Goal: Navigation & Orientation: Find specific page/section

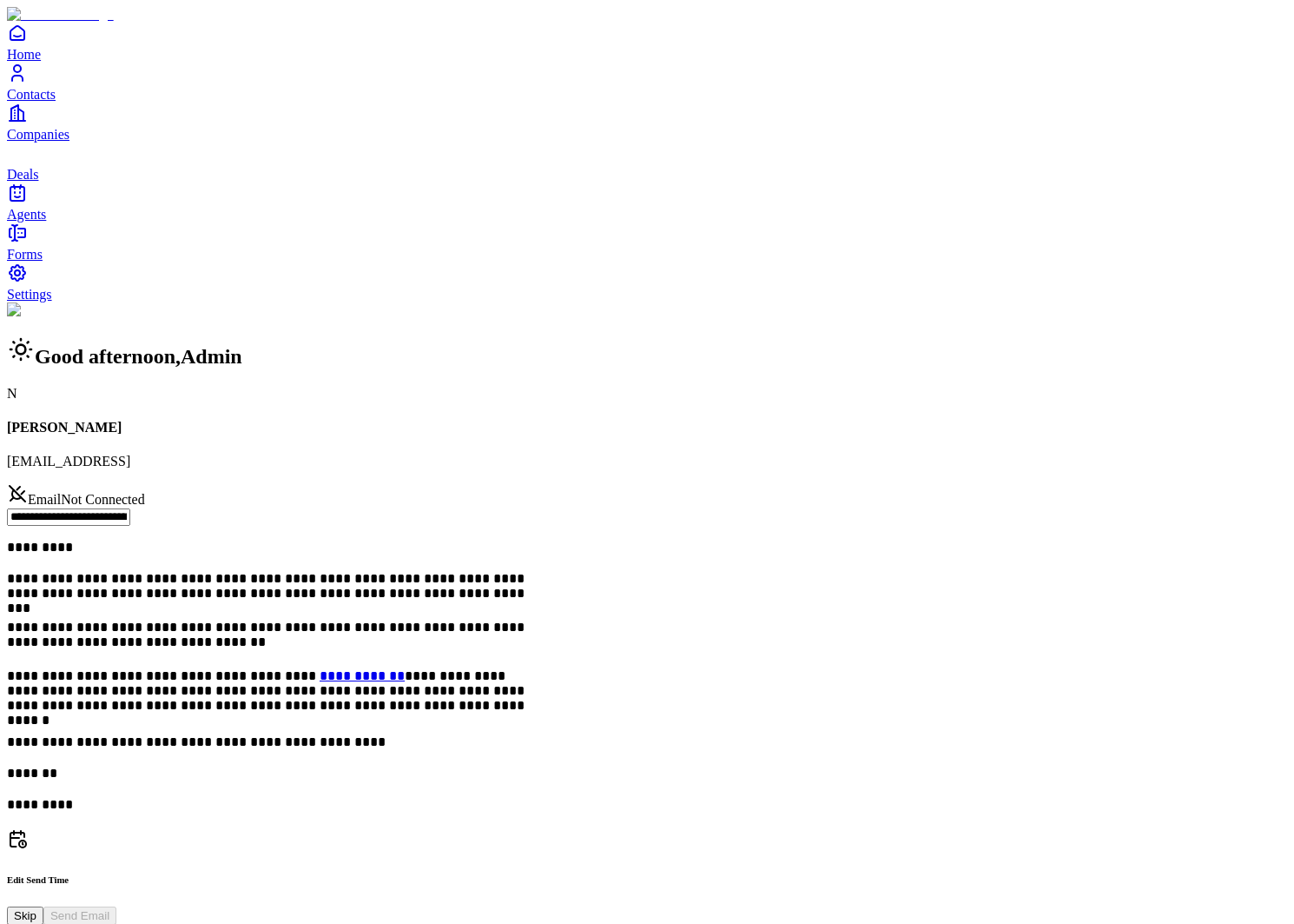
click at [55, 102] on span "Contacts" at bounding box center [31, 94] width 49 height 15
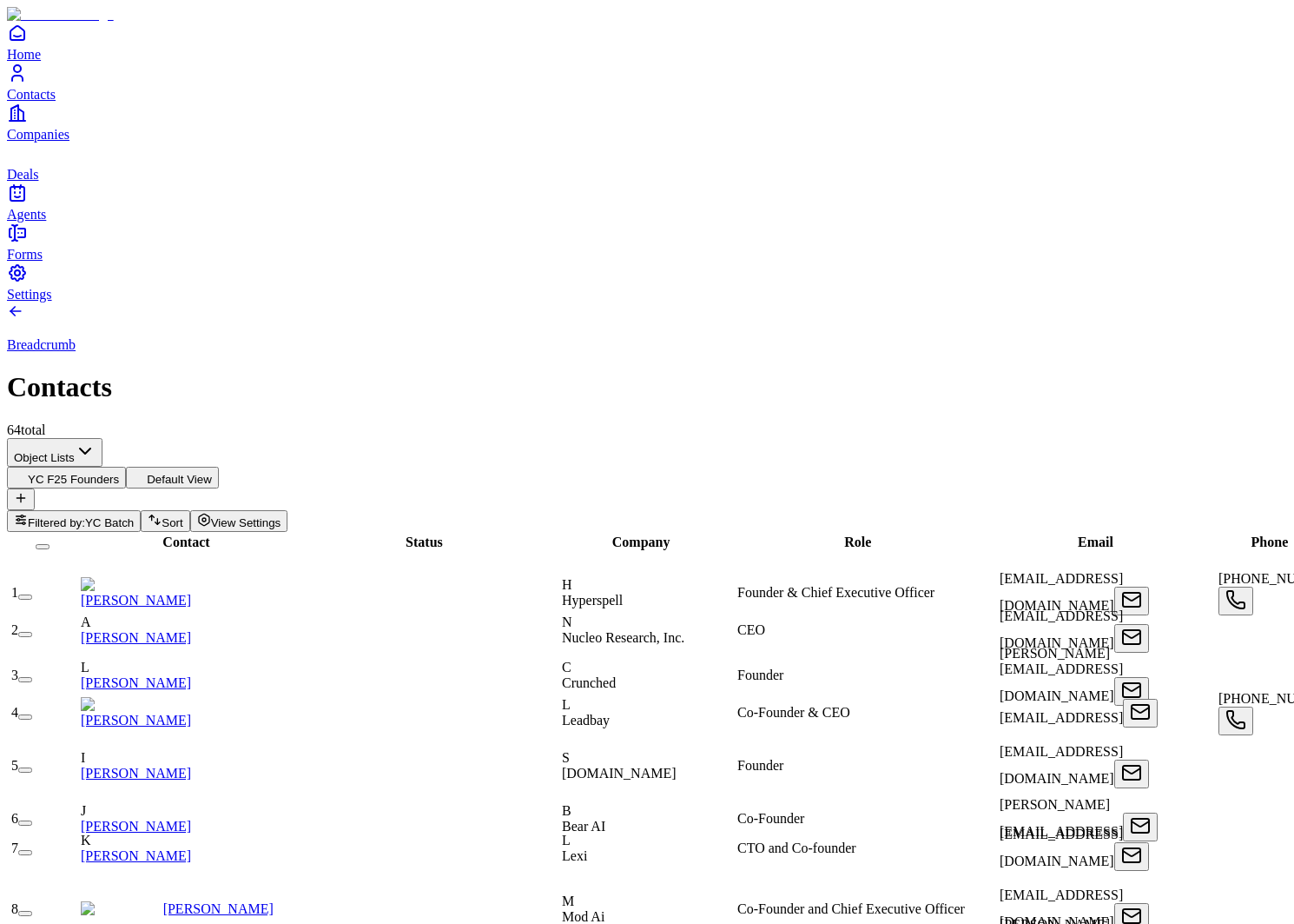
click at [18, 121] on icon "Companies" at bounding box center [15, 113] width 7 height 16
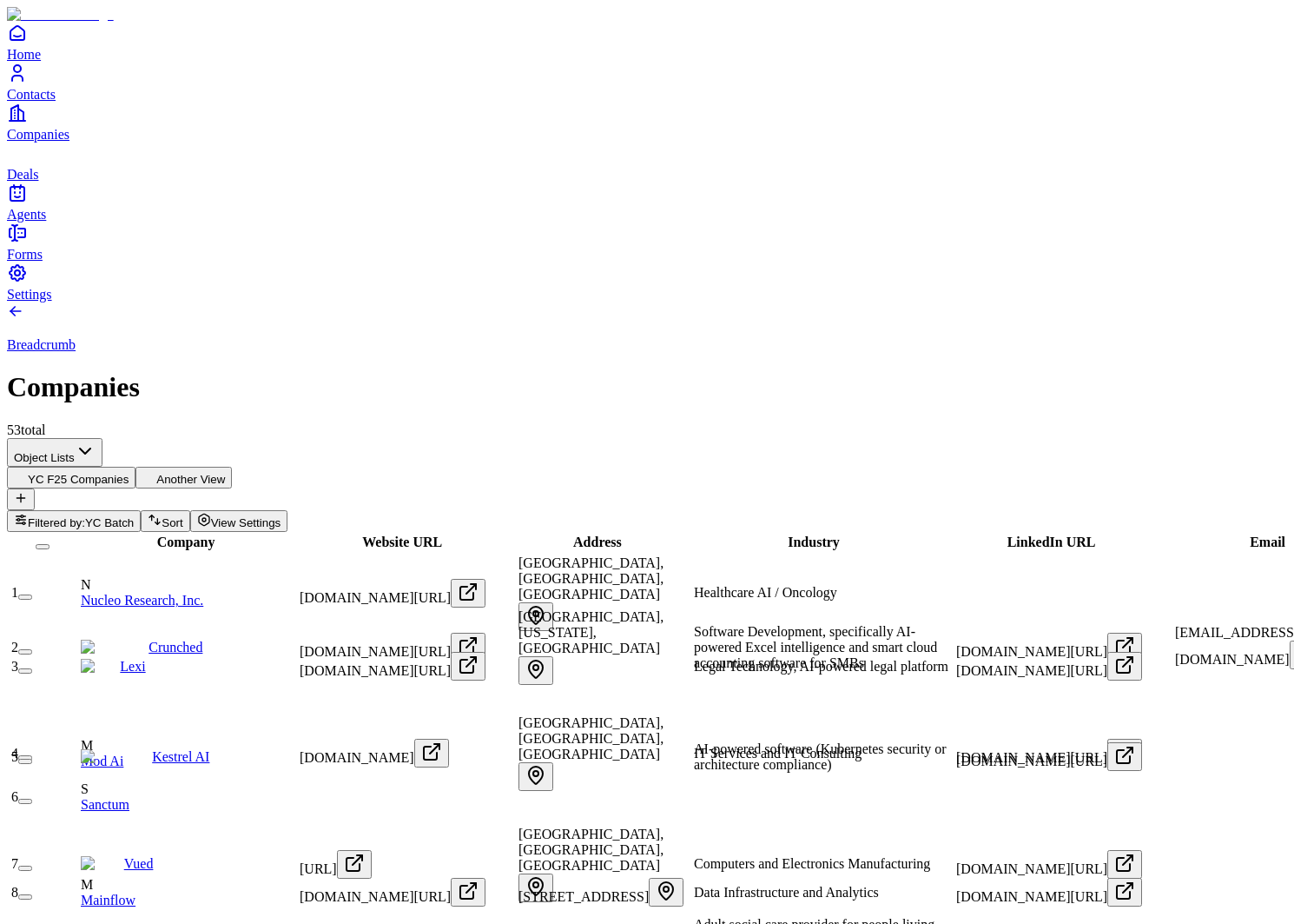
click at [27, 83] on icon "Contacts" at bounding box center [18, 73] width 21 height 21
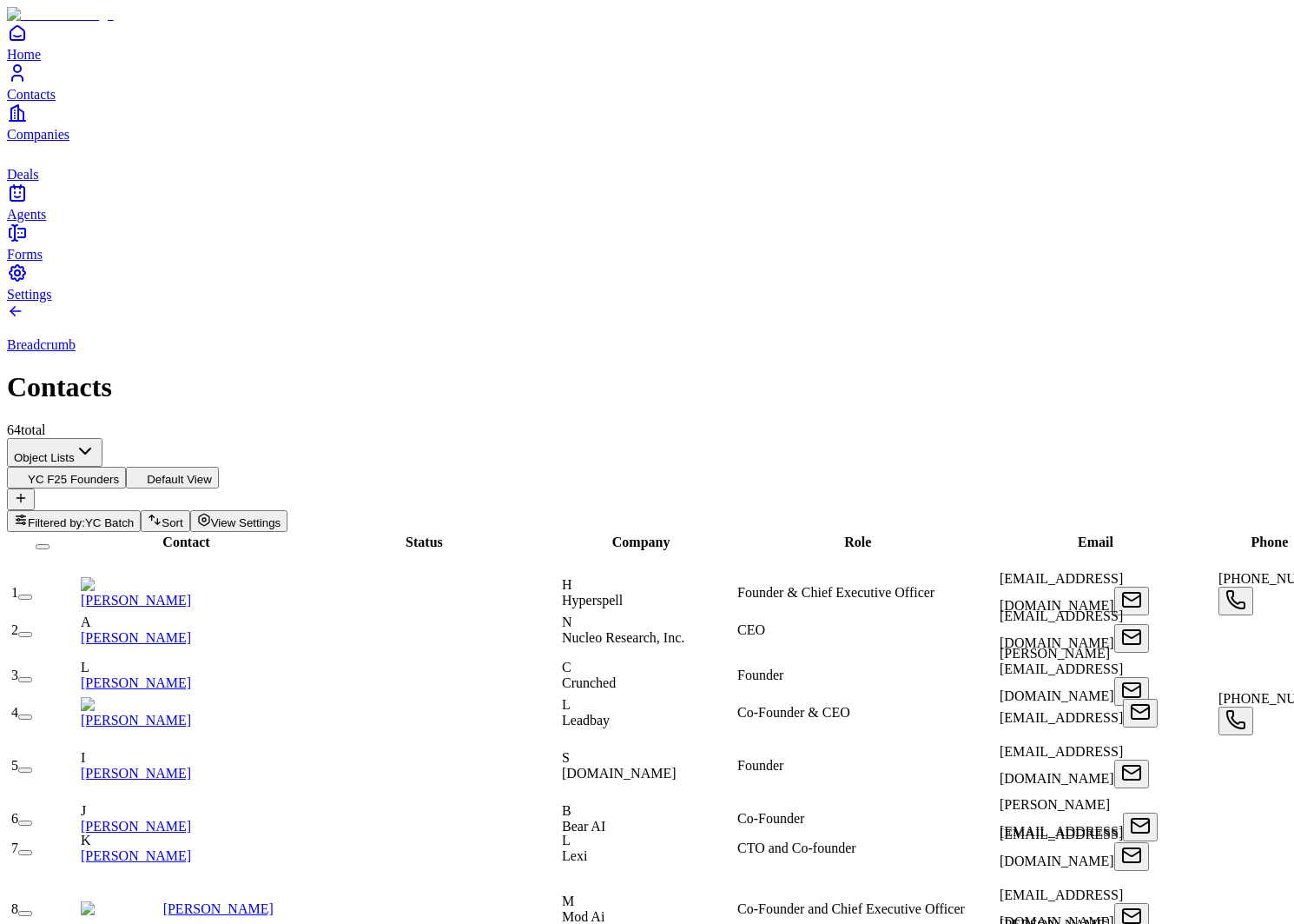
click at [47, 141] on link "Companies" at bounding box center [647, 122] width 1280 height 39
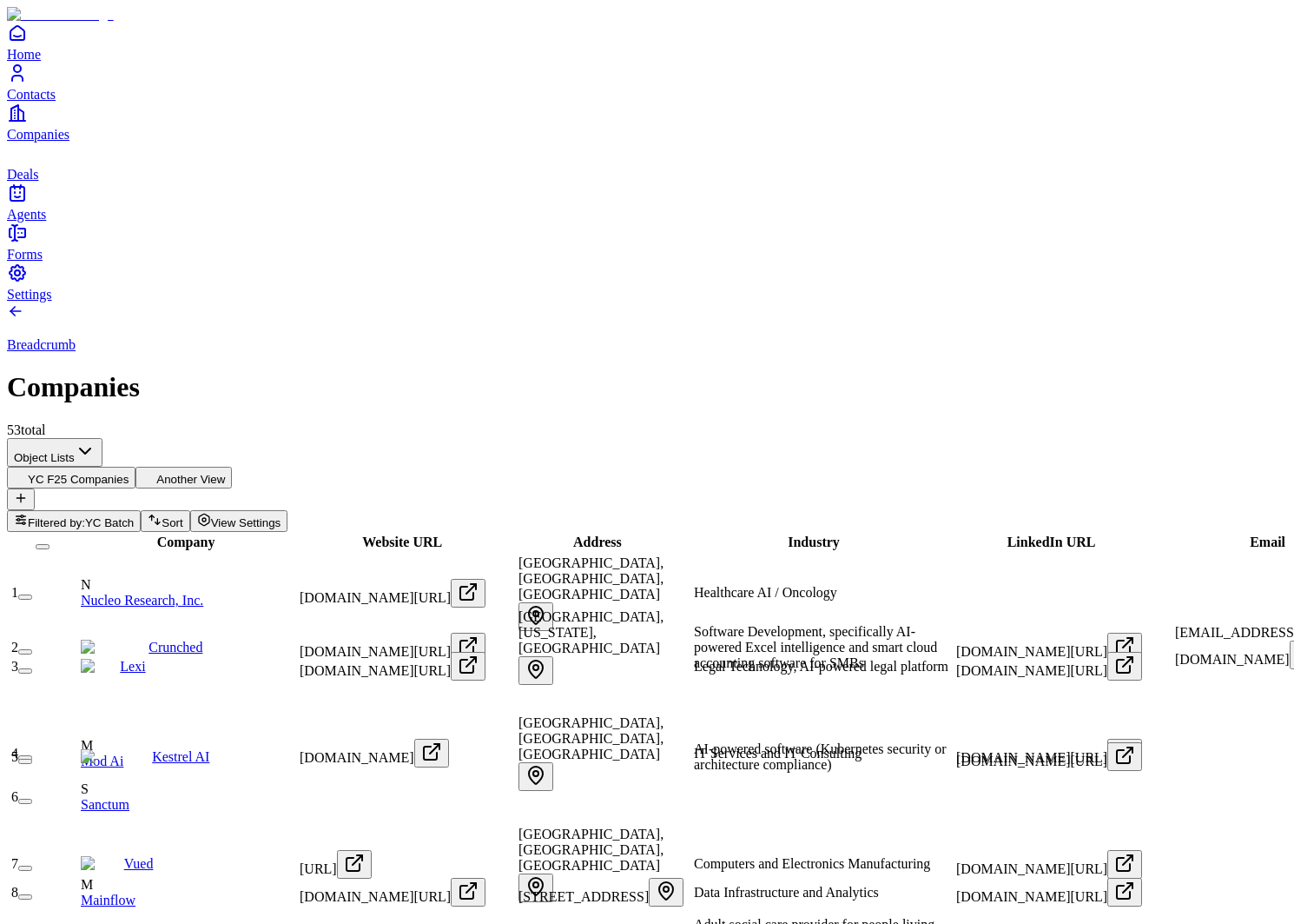
click at [27, 163] on icon "deals" at bounding box center [18, 152] width 21 height 21
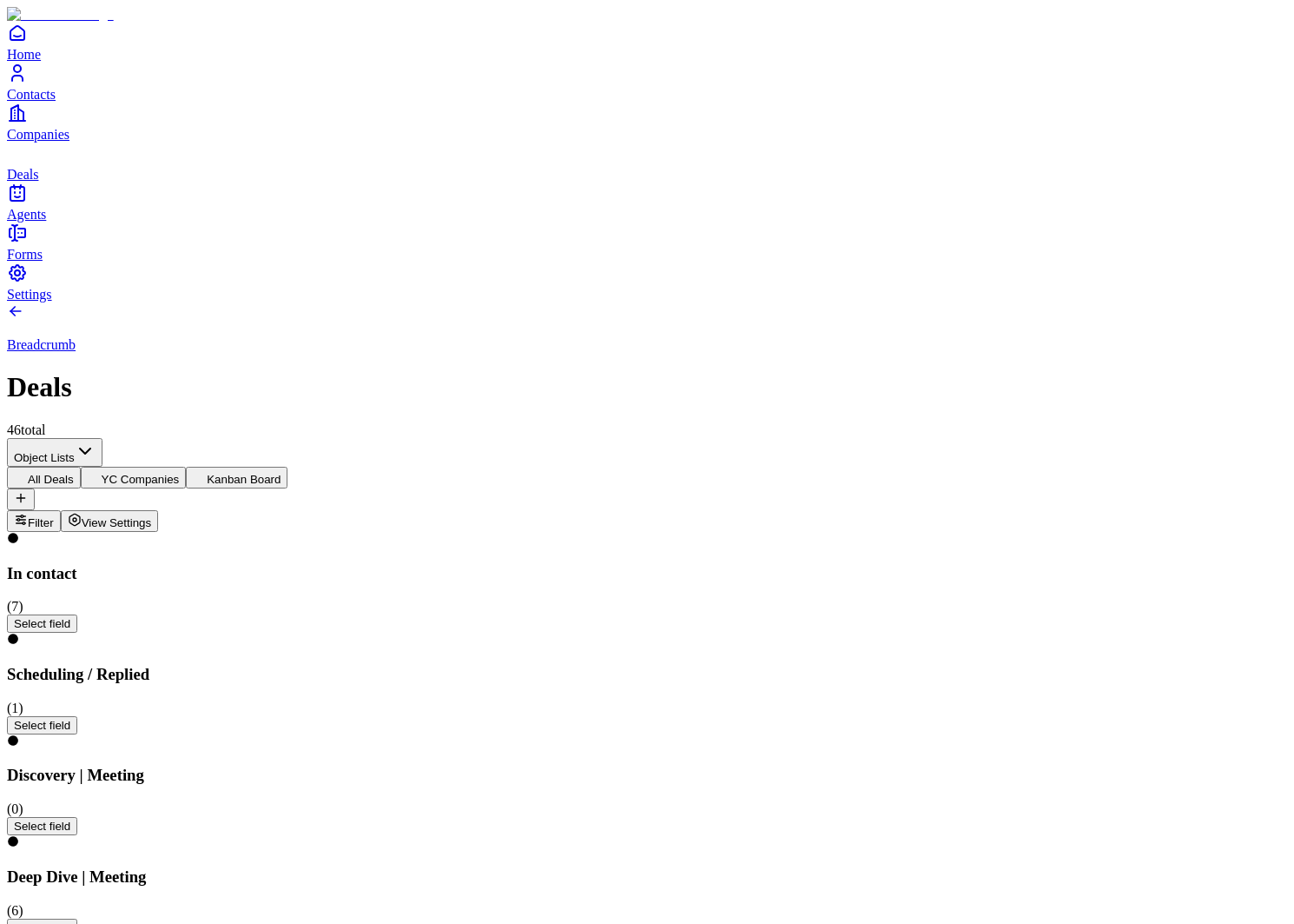
click at [28, 124] on icon "Companies" at bounding box center [18, 113] width 21 height 21
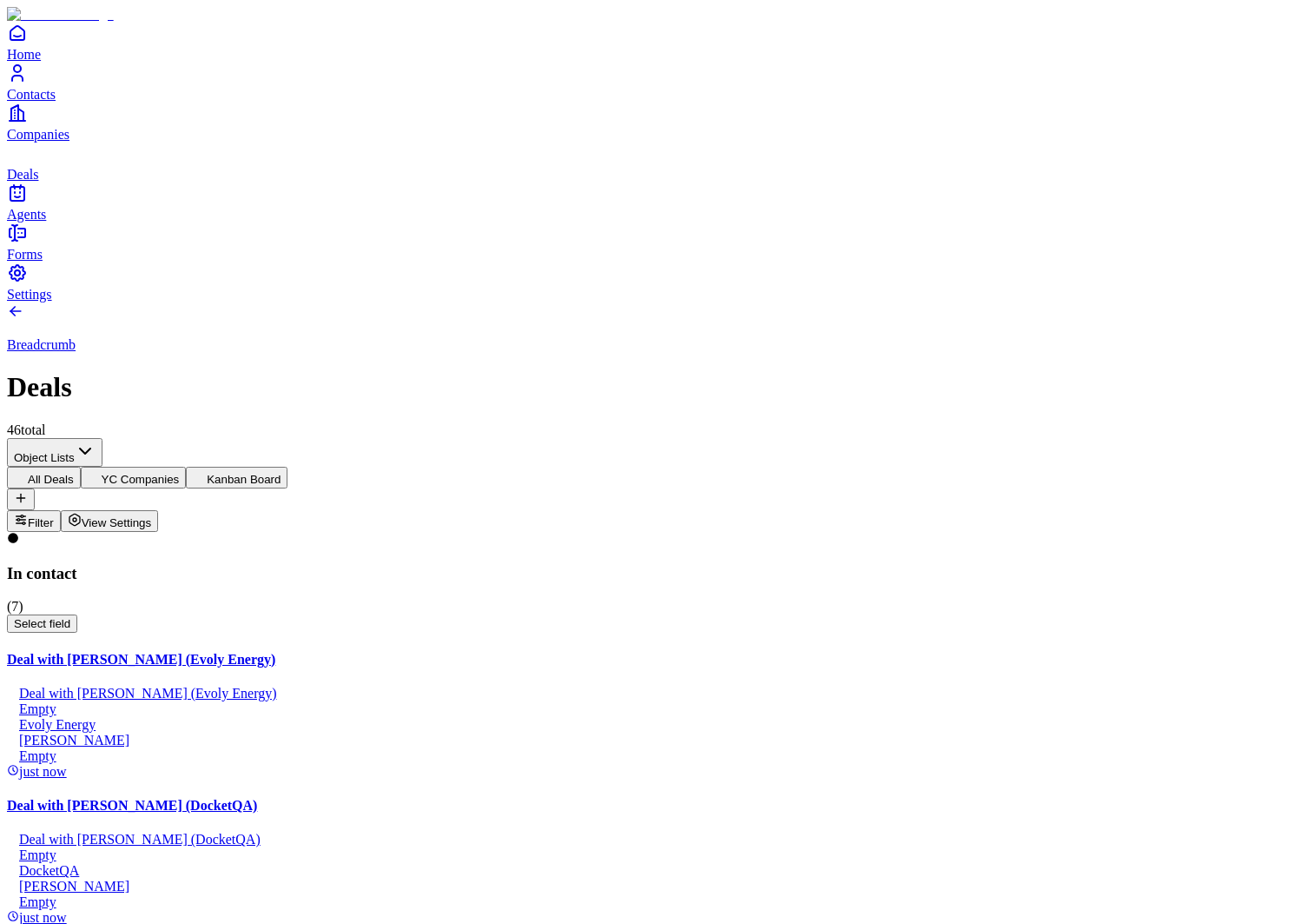
scroll to position [0, 1095]
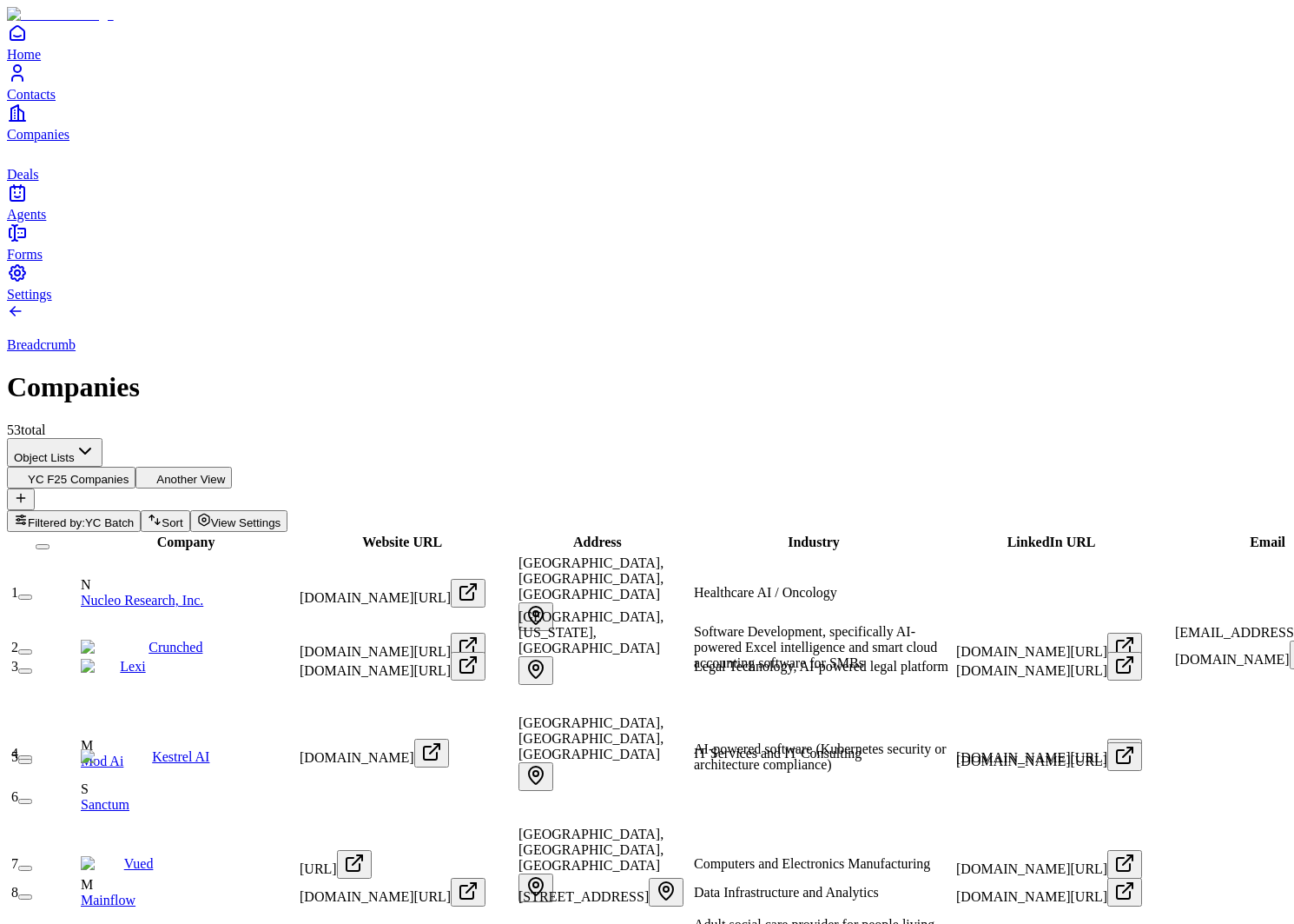
scroll to position [0, 22]
click at [28, 83] on icon "Contacts" at bounding box center [18, 73] width 21 height 21
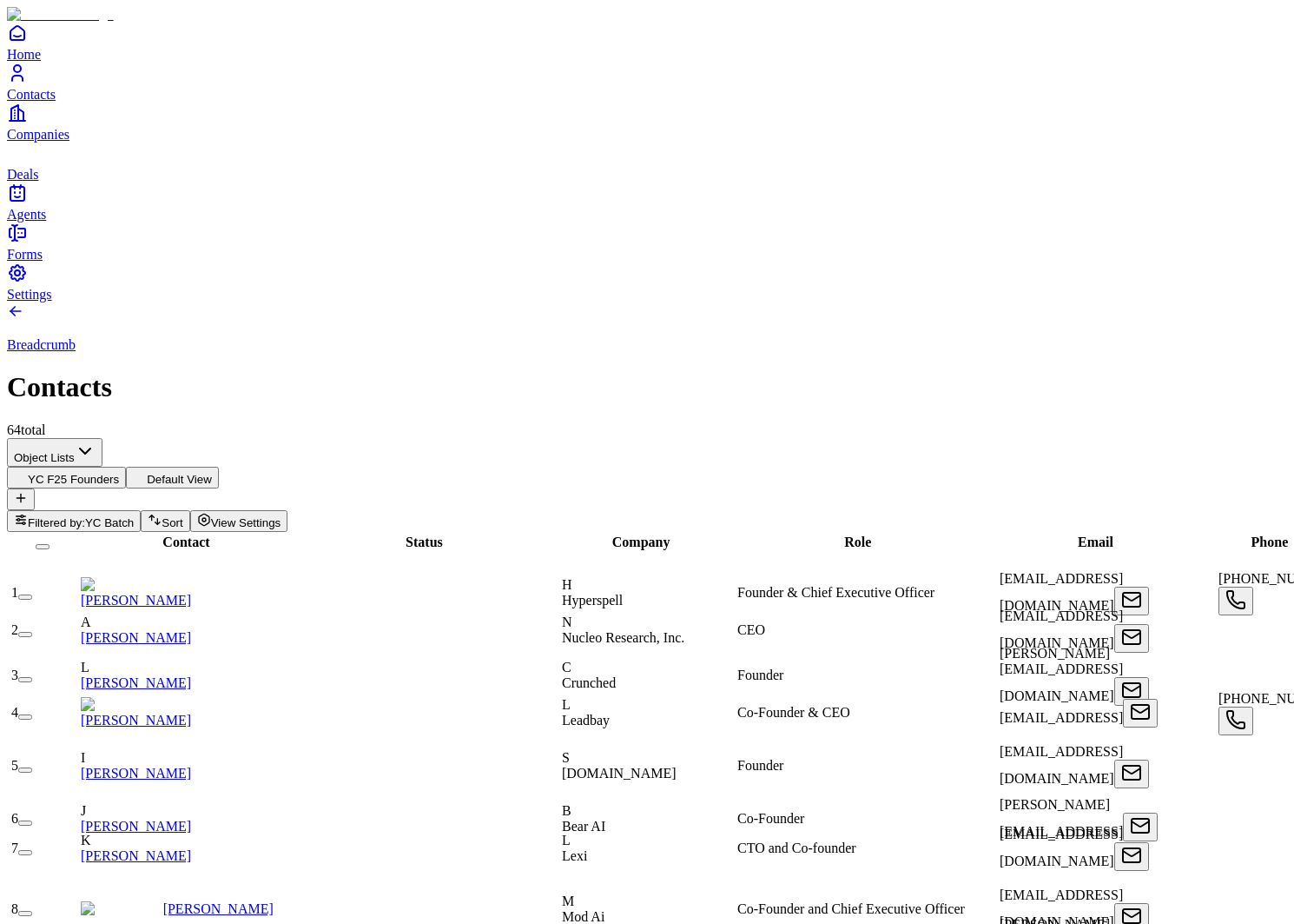
click at [30, 141] on link "Companies" at bounding box center [647, 122] width 1280 height 39
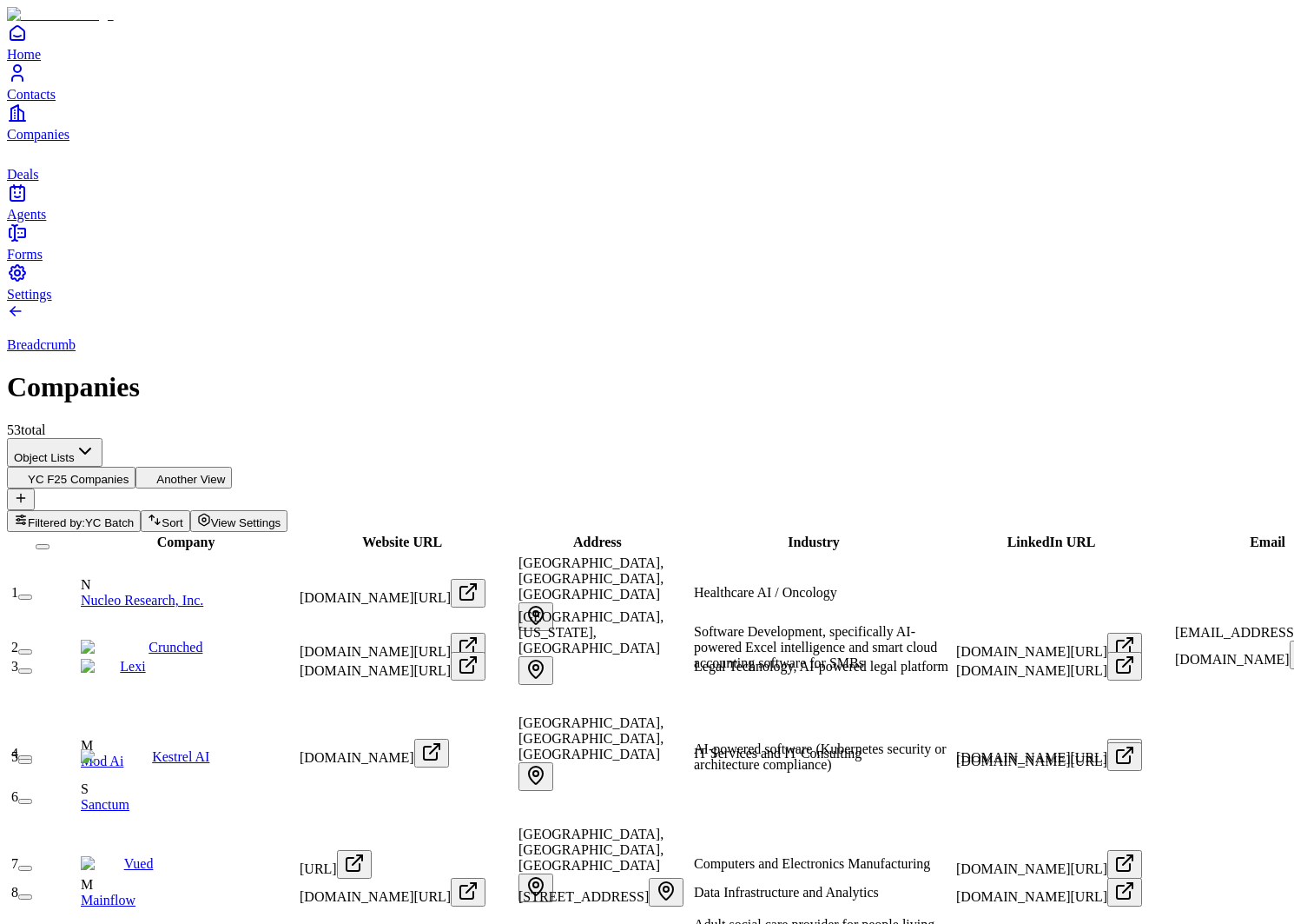
click at [25, 83] on icon "Contacts" at bounding box center [18, 73] width 21 height 21
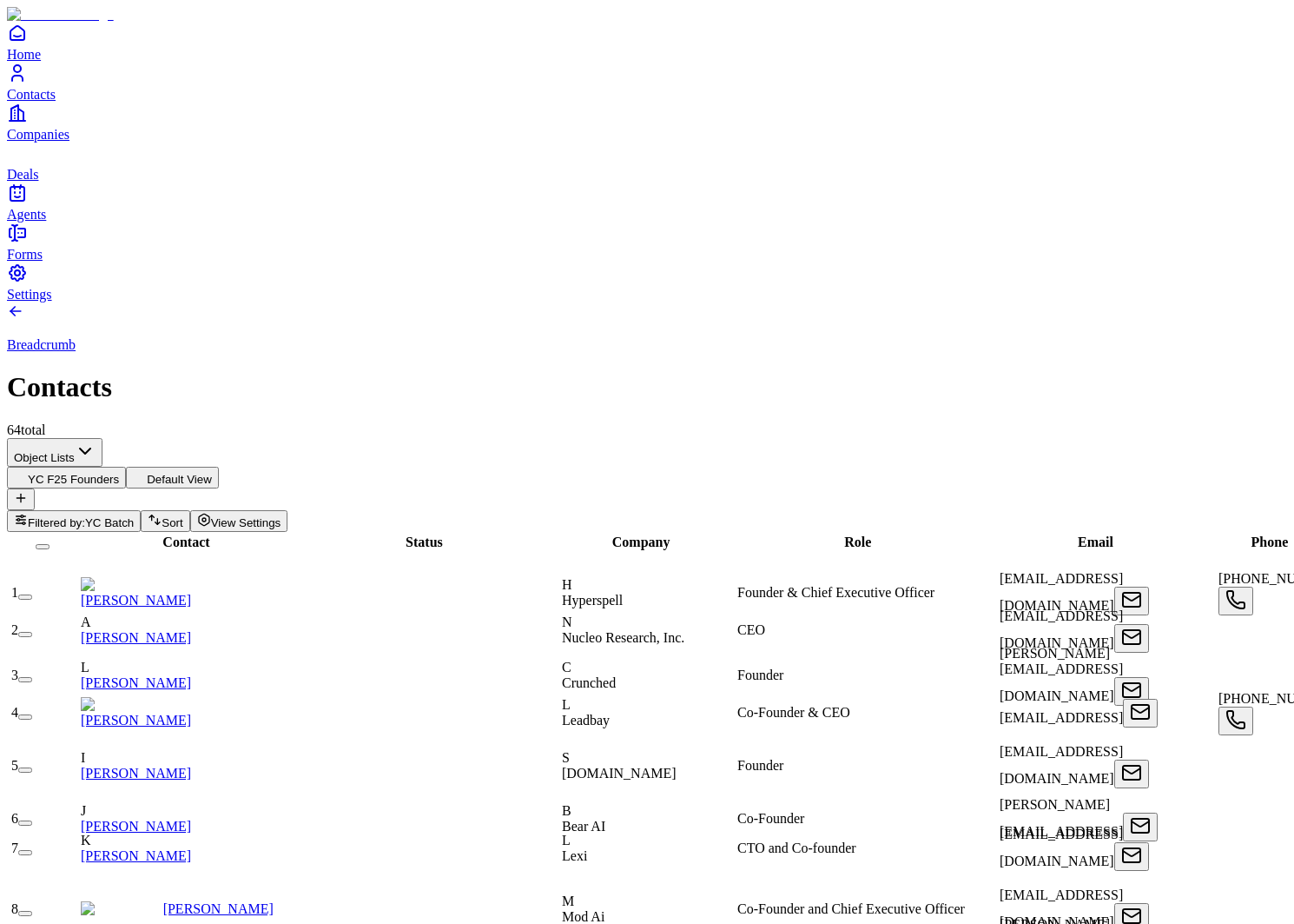
click at [53, 141] on span "Companies" at bounding box center [39, 134] width 63 height 15
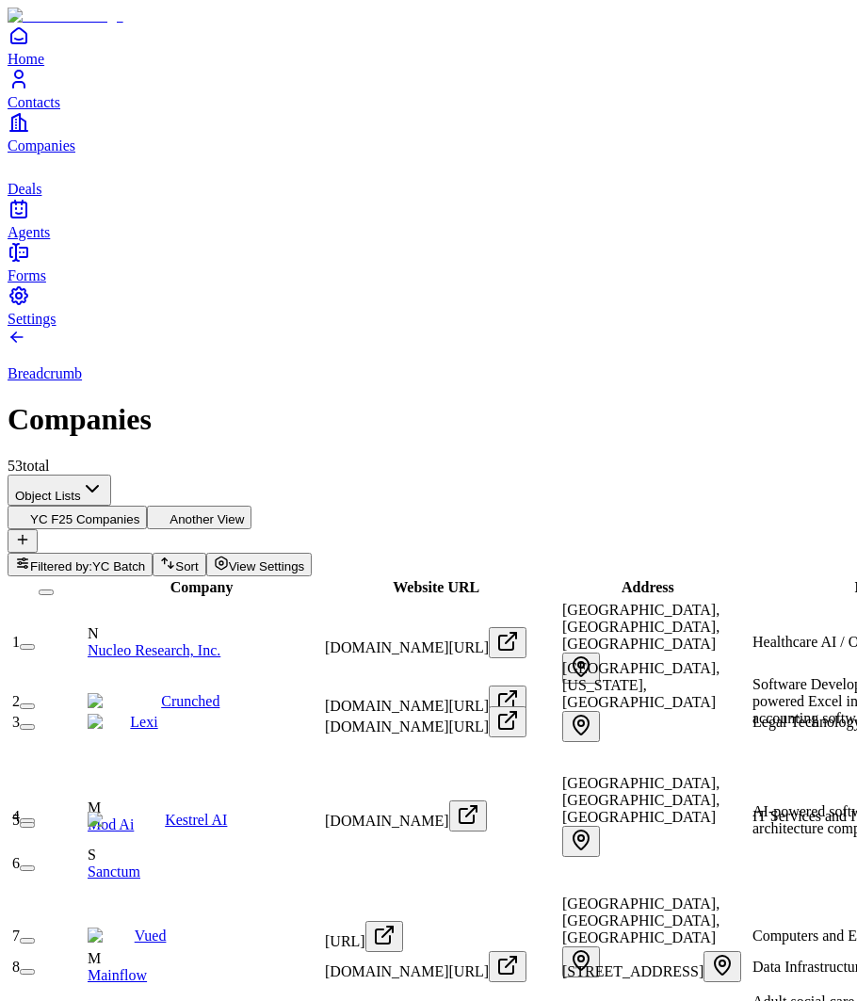
click at [47, 197] on link "Deals" at bounding box center [428, 175] width 841 height 42
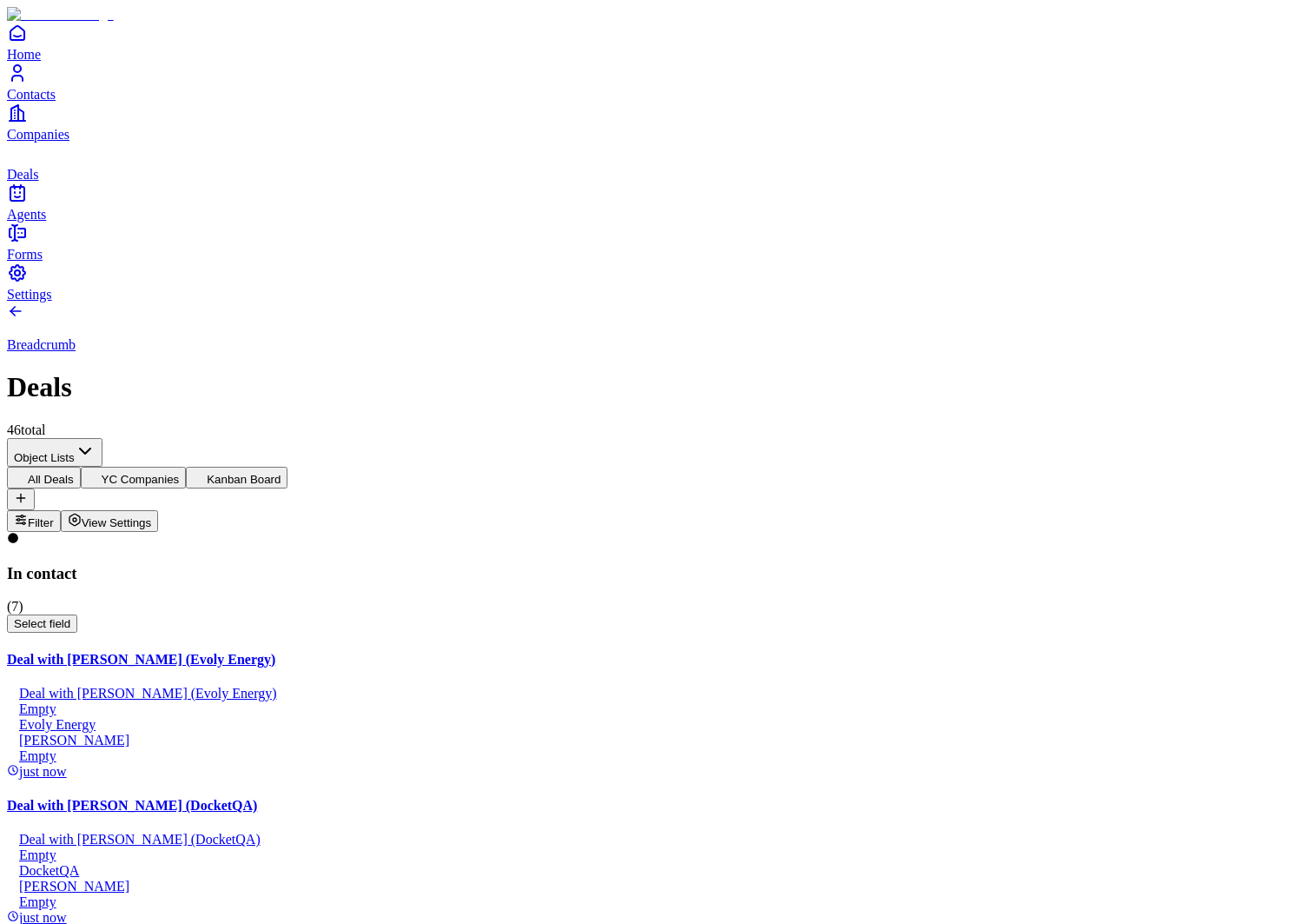
click at [23, 121] on icon "Companies" at bounding box center [21, 114] width 6 height 12
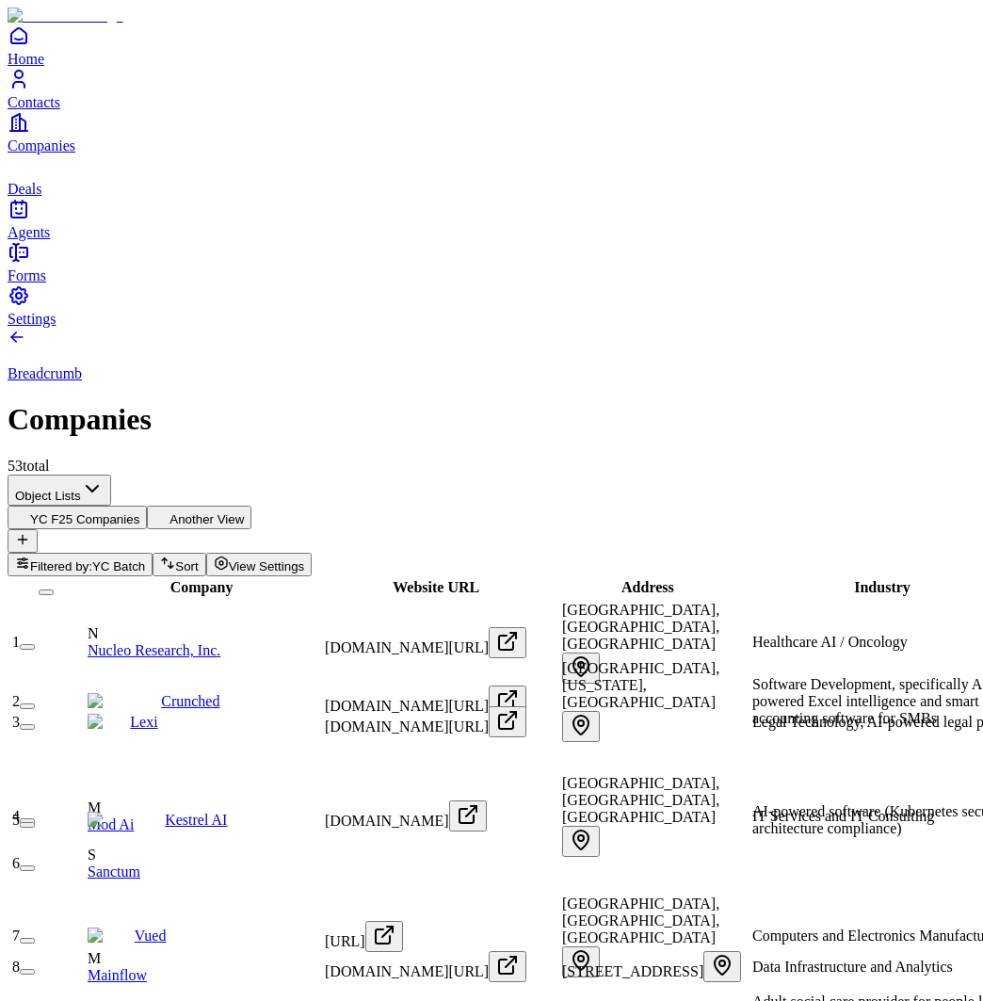
click at [30, 90] on icon "Contacts" at bounding box center [19, 79] width 23 height 23
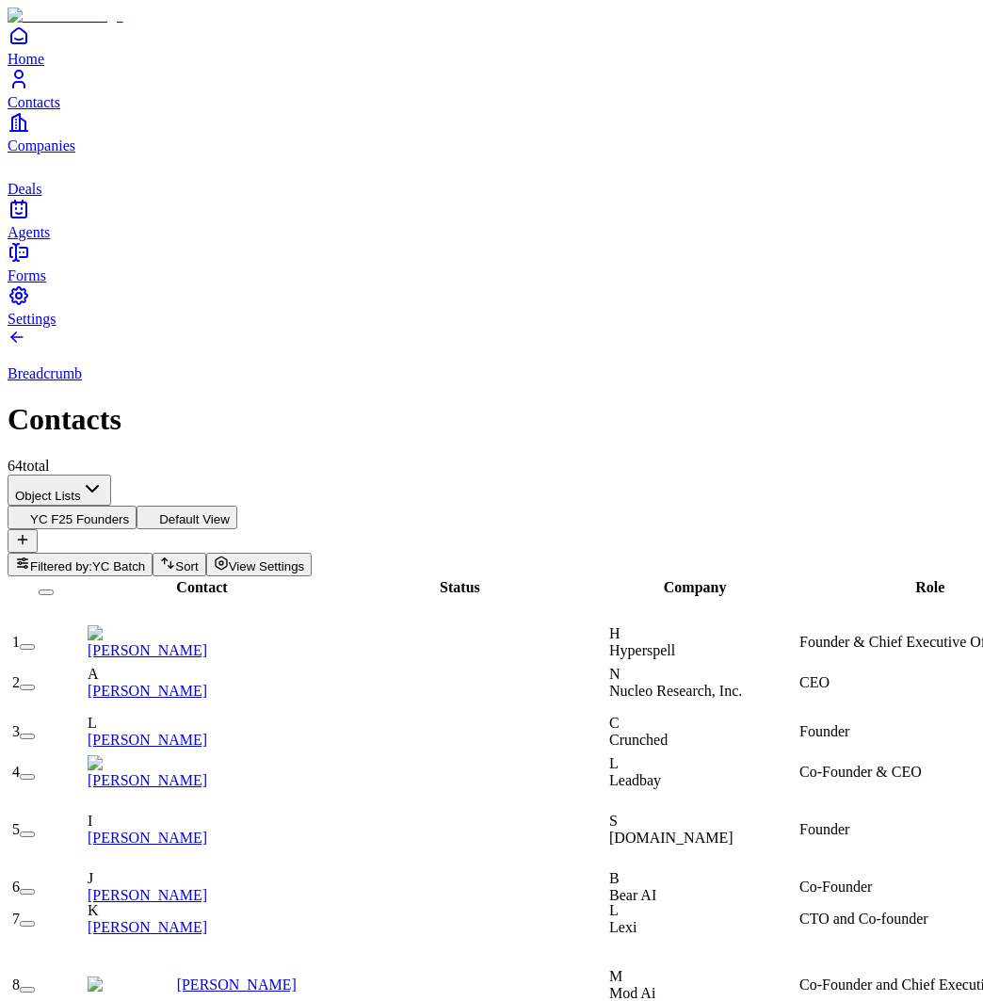
click at [63, 153] on span "Companies" at bounding box center [42, 145] width 68 height 16
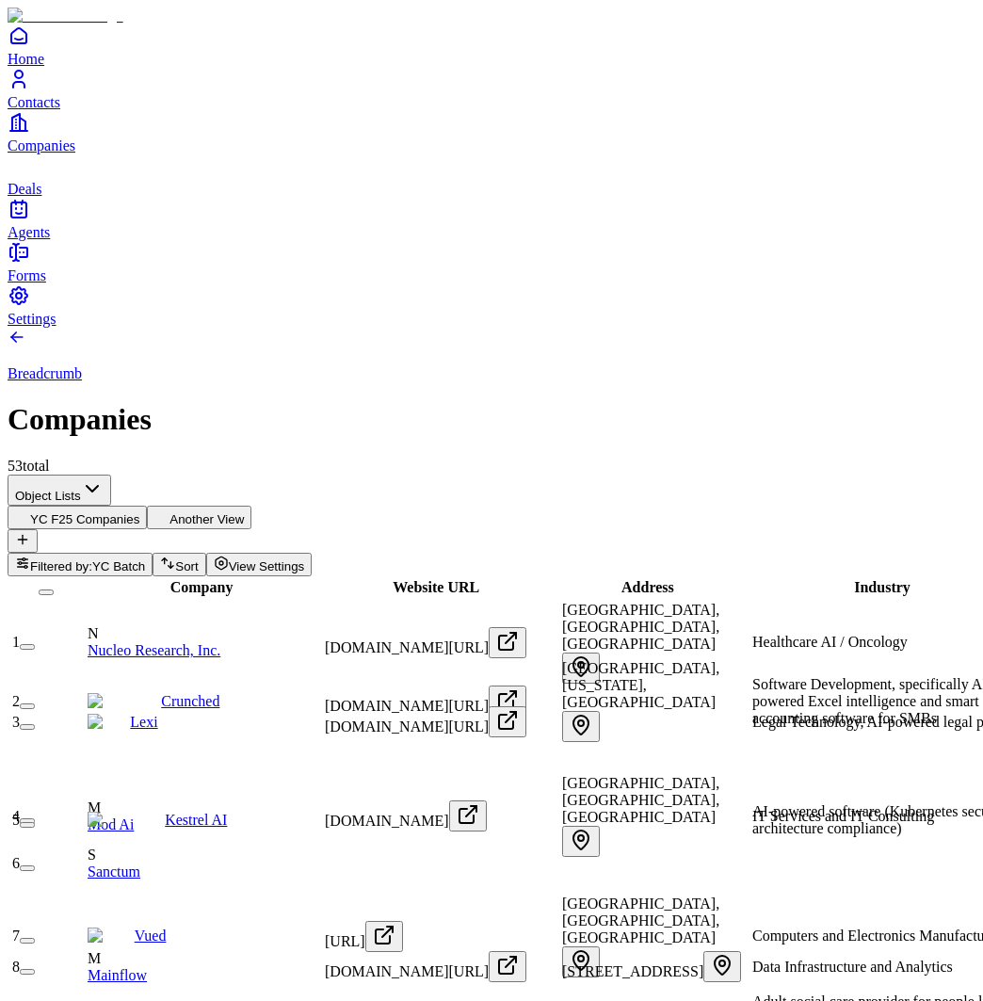
click at [46, 197] on link "Deals" at bounding box center [492, 175] width 968 height 42
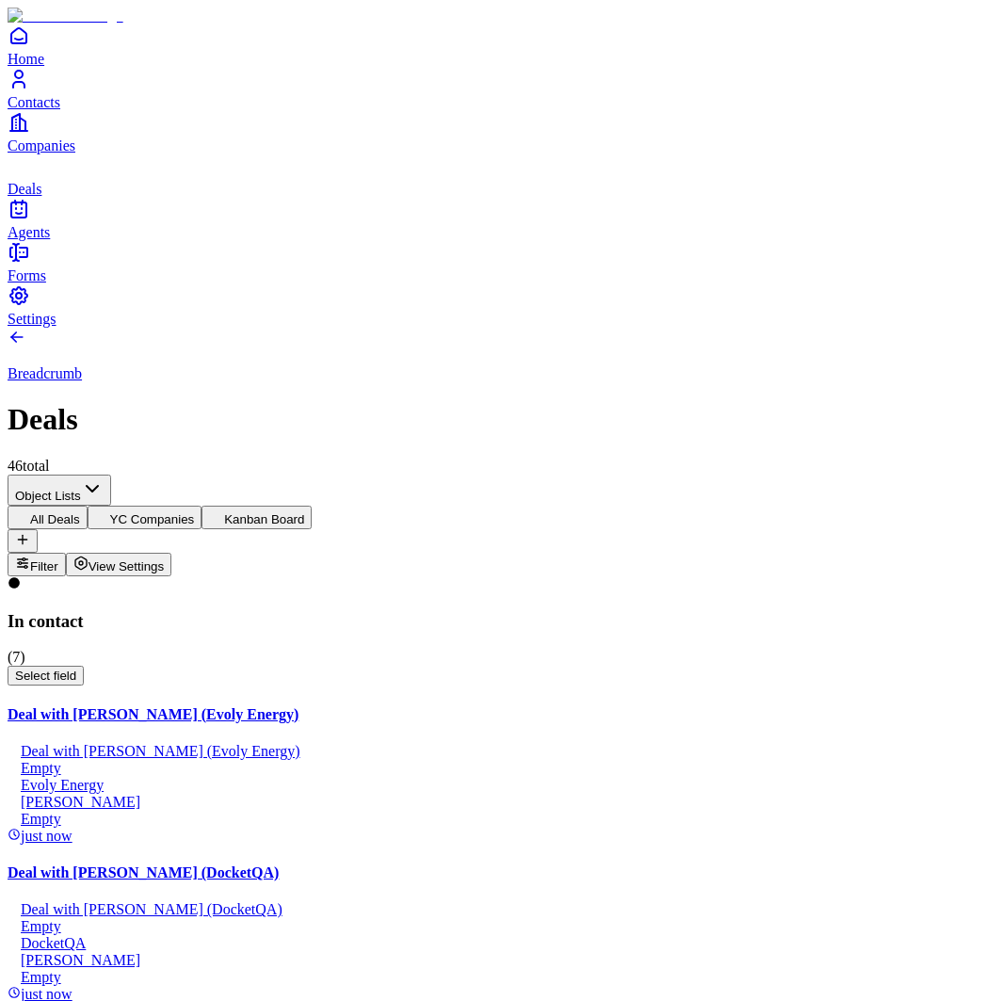
click at [30, 90] on icon "Contacts" at bounding box center [19, 79] width 23 height 23
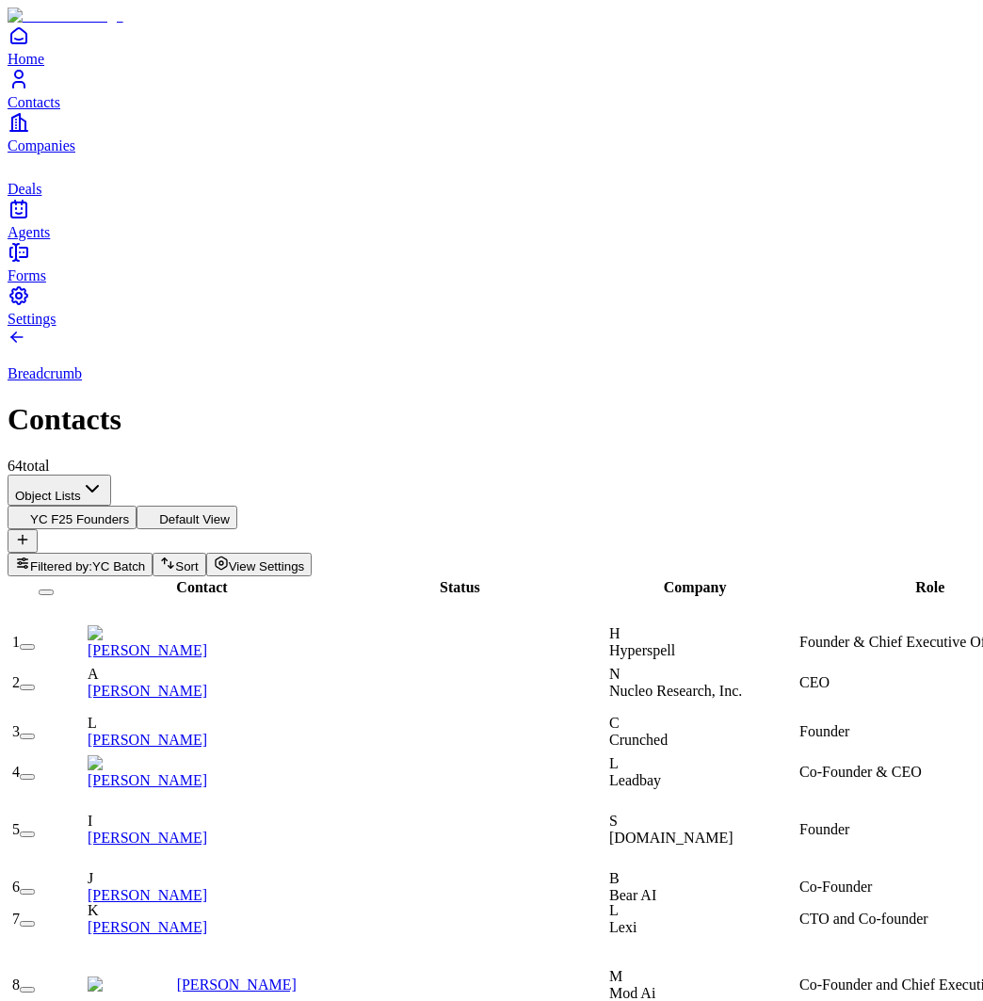
click at [237, 505] on button "Default View" at bounding box center [186, 517] width 101 height 24
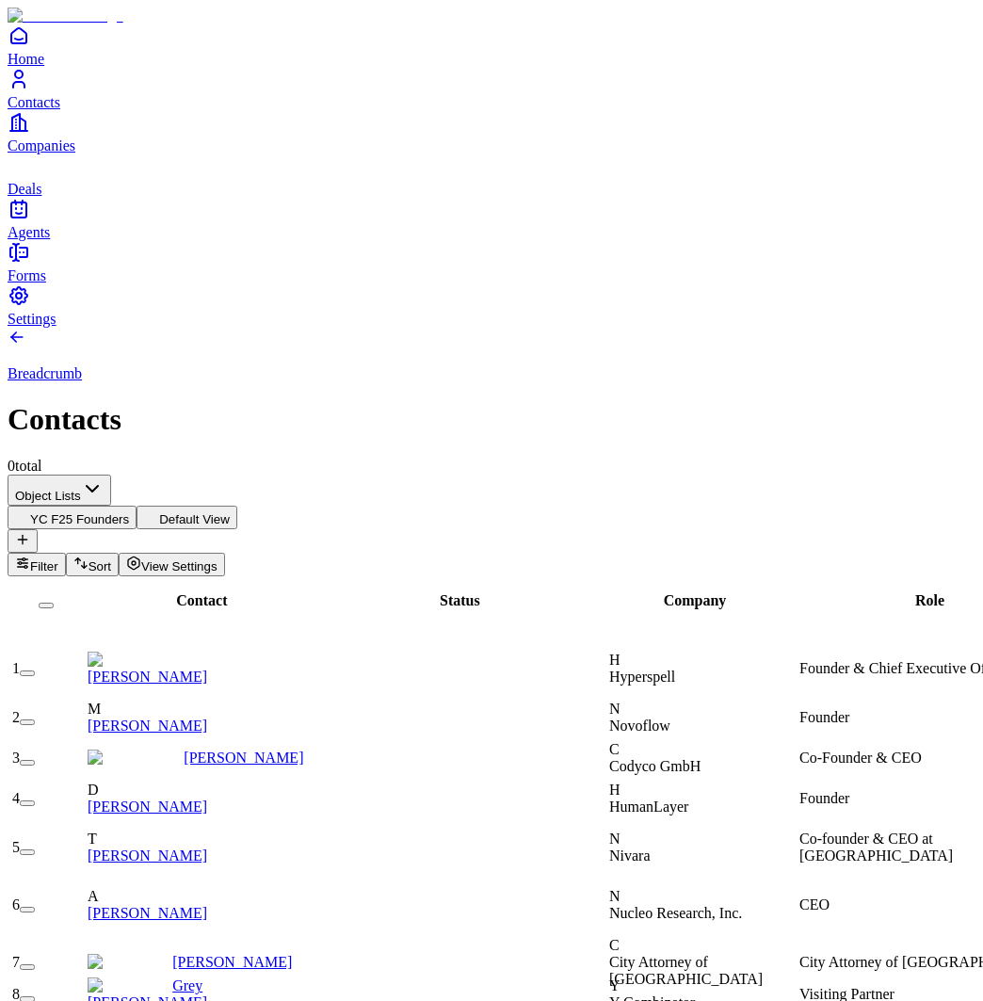
click at [30, 134] on icon "Companies" at bounding box center [19, 122] width 23 height 23
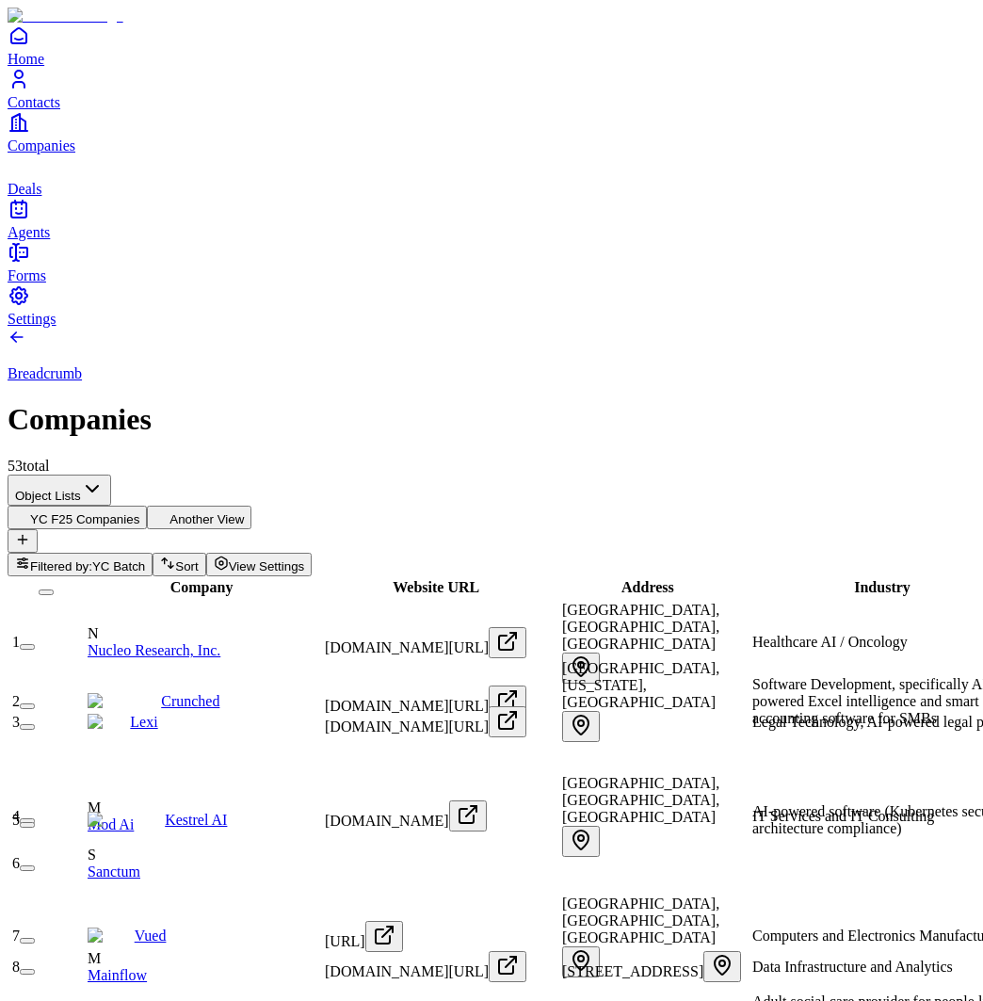
click at [57, 110] on span "Contacts" at bounding box center [34, 102] width 53 height 16
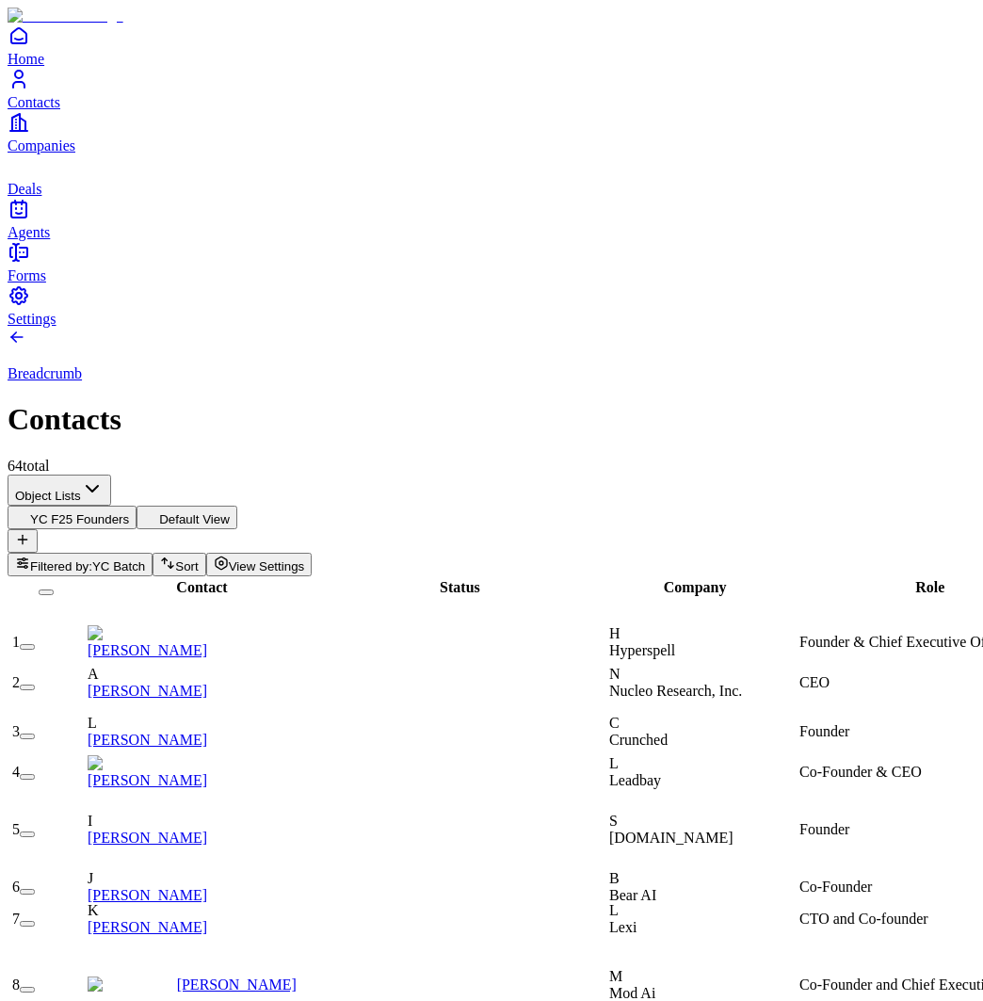
click at [47, 153] on link "Companies" at bounding box center [492, 132] width 968 height 42
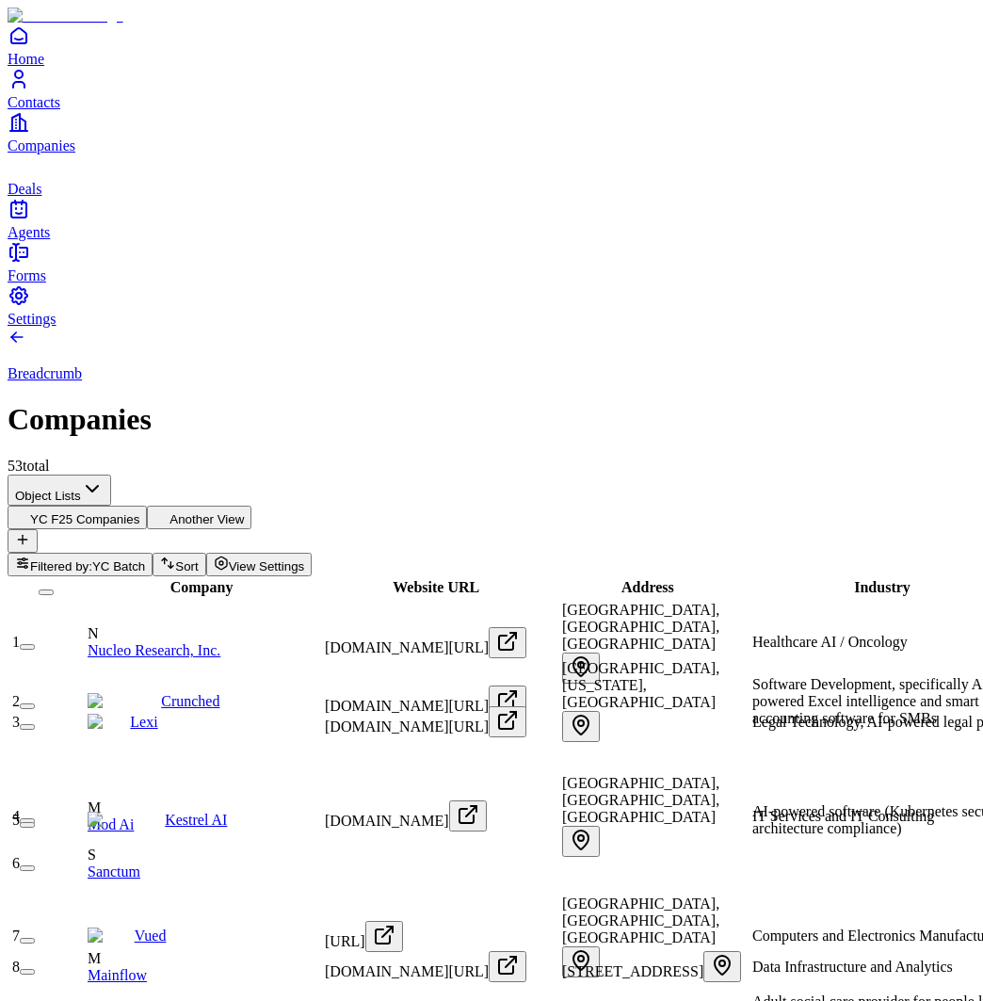
click at [53, 110] on span "Contacts" at bounding box center [34, 102] width 53 height 16
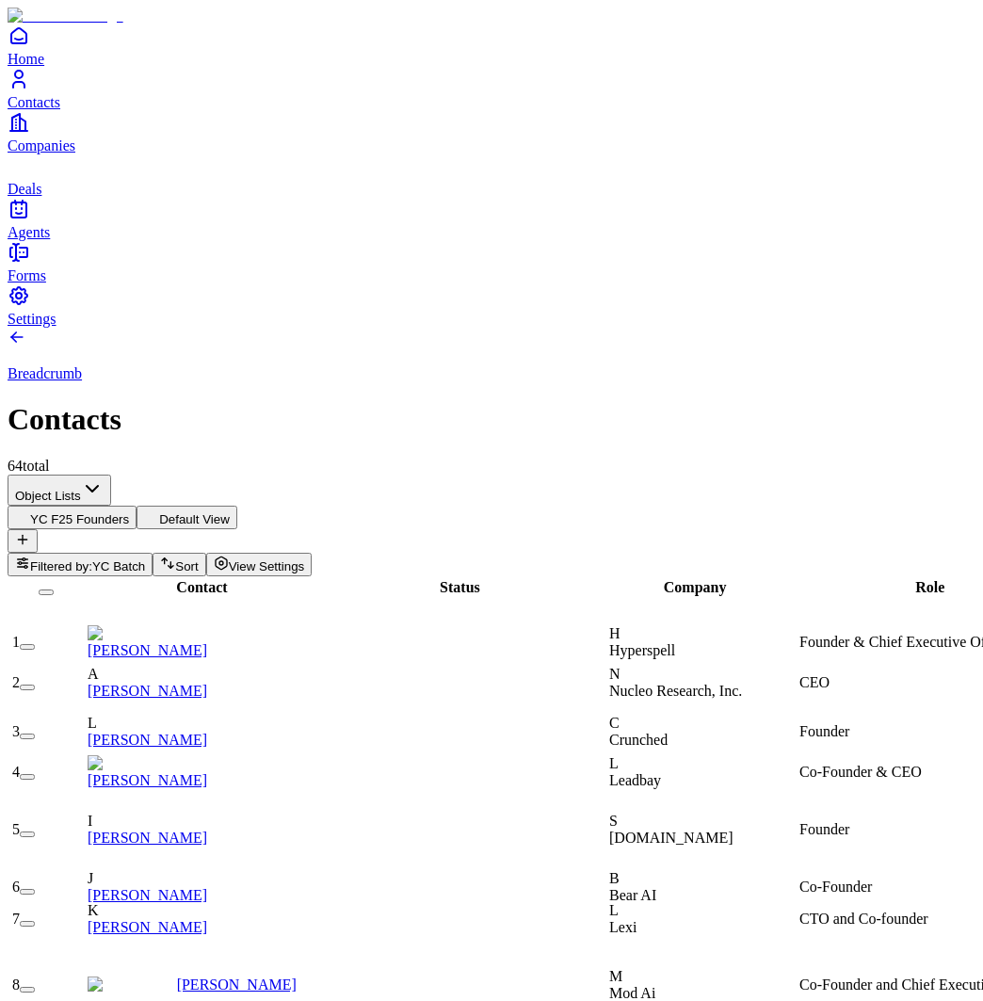
click at [41, 197] on span "Deals" at bounding box center [25, 189] width 34 height 16
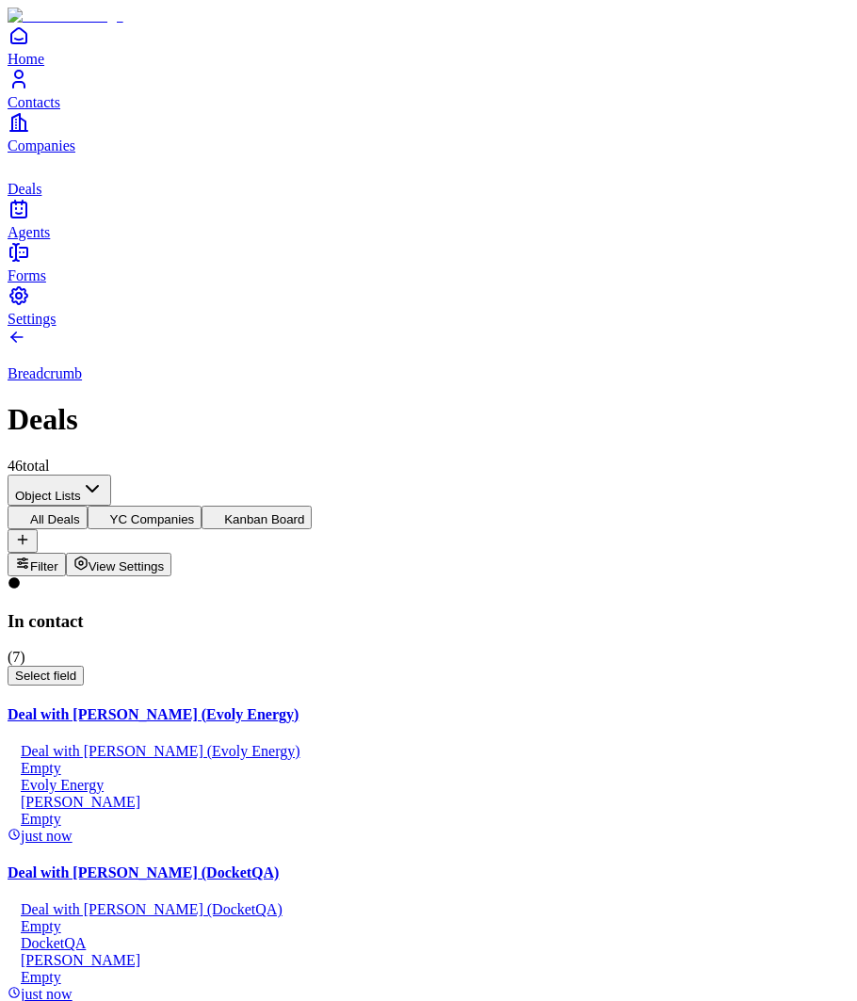
click at [62, 153] on link "Companies" at bounding box center [428, 132] width 841 height 42
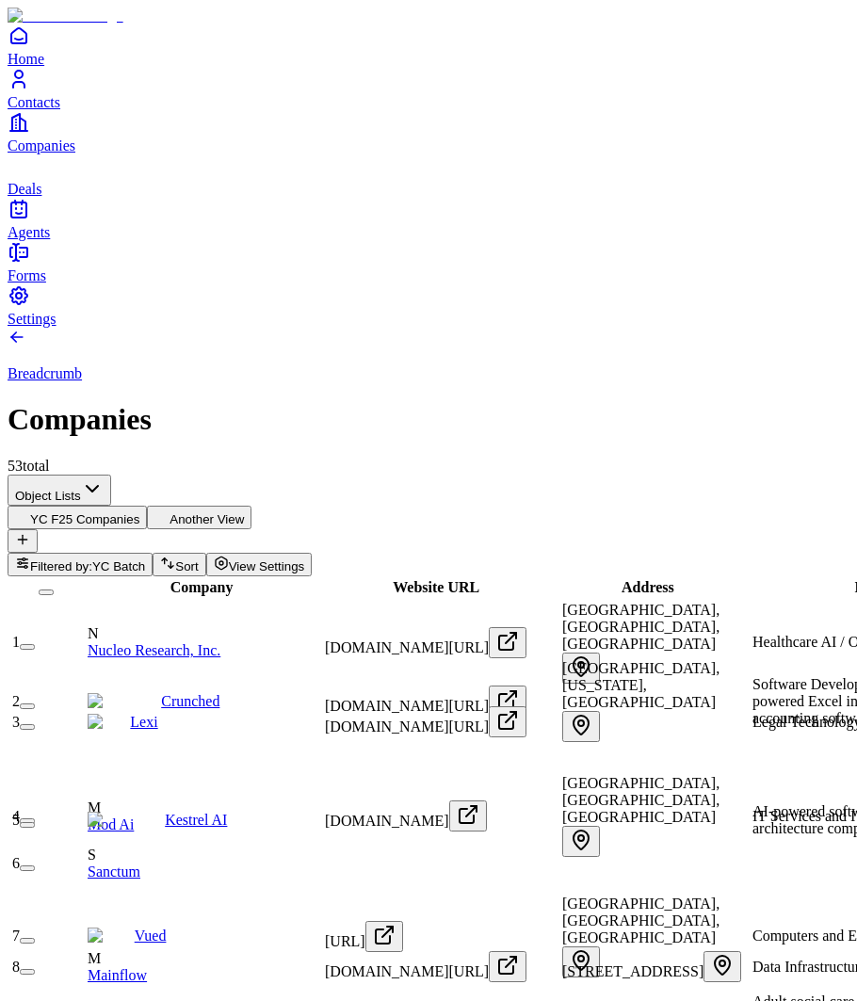
click at [42, 241] on div "Home Contacts Companies Deals Agents" at bounding box center [428, 132] width 841 height 216
click at [43, 110] on link "Contacts" at bounding box center [428, 89] width 841 height 42
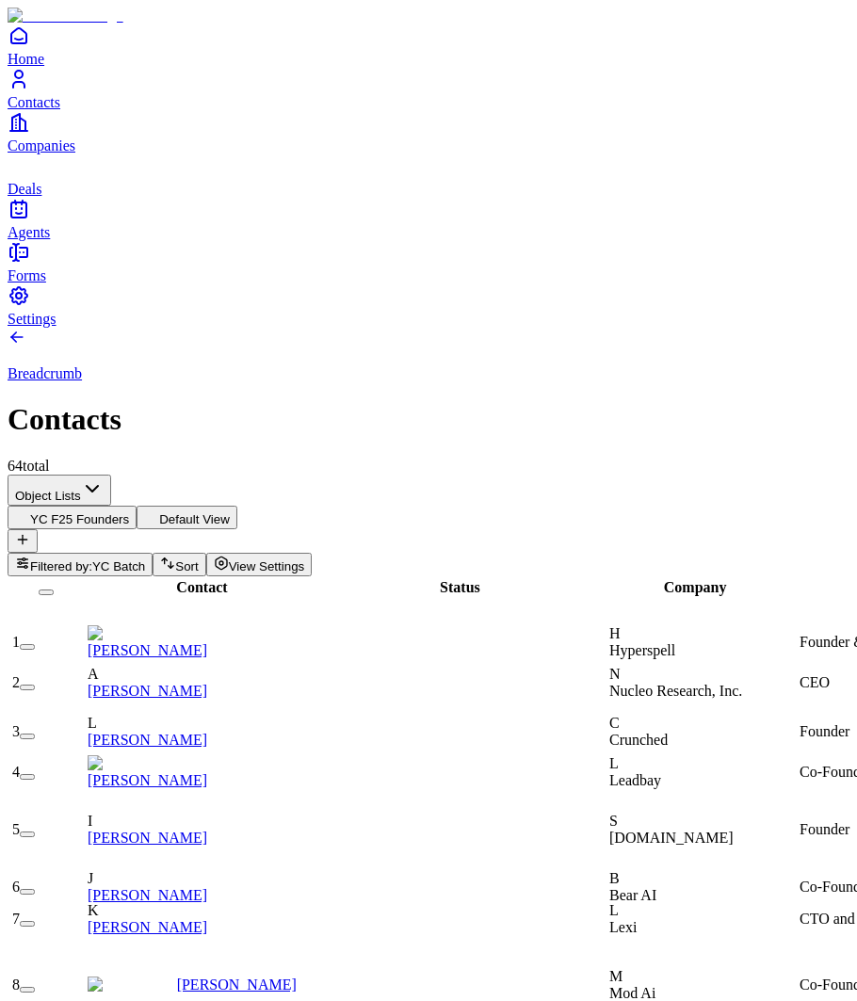
click at [41, 197] on span "Deals" at bounding box center [25, 189] width 34 height 16
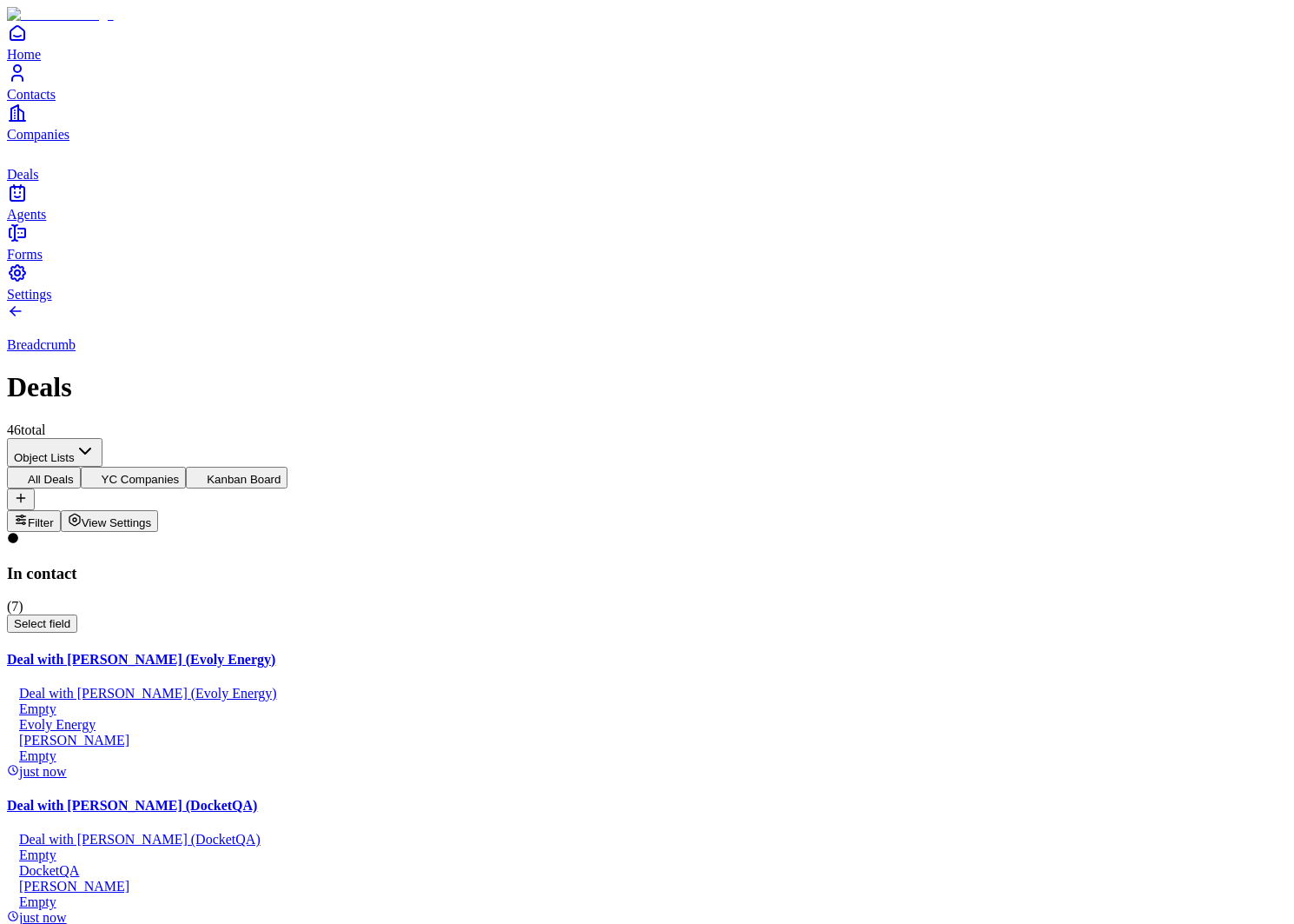
click at [288, 466] on button "Kanban Board" at bounding box center [236, 477] width 102 height 22
click at [186, 466] on button "YC Companies" at bounding box center [134, 477] width 106 height 22
click at [81, 466] on button "All Deals" at bounding box center [44, 477] width 74 height 22
click at [28, 512] on icon "button" at bounding box center [20, 519] width 14 height 14
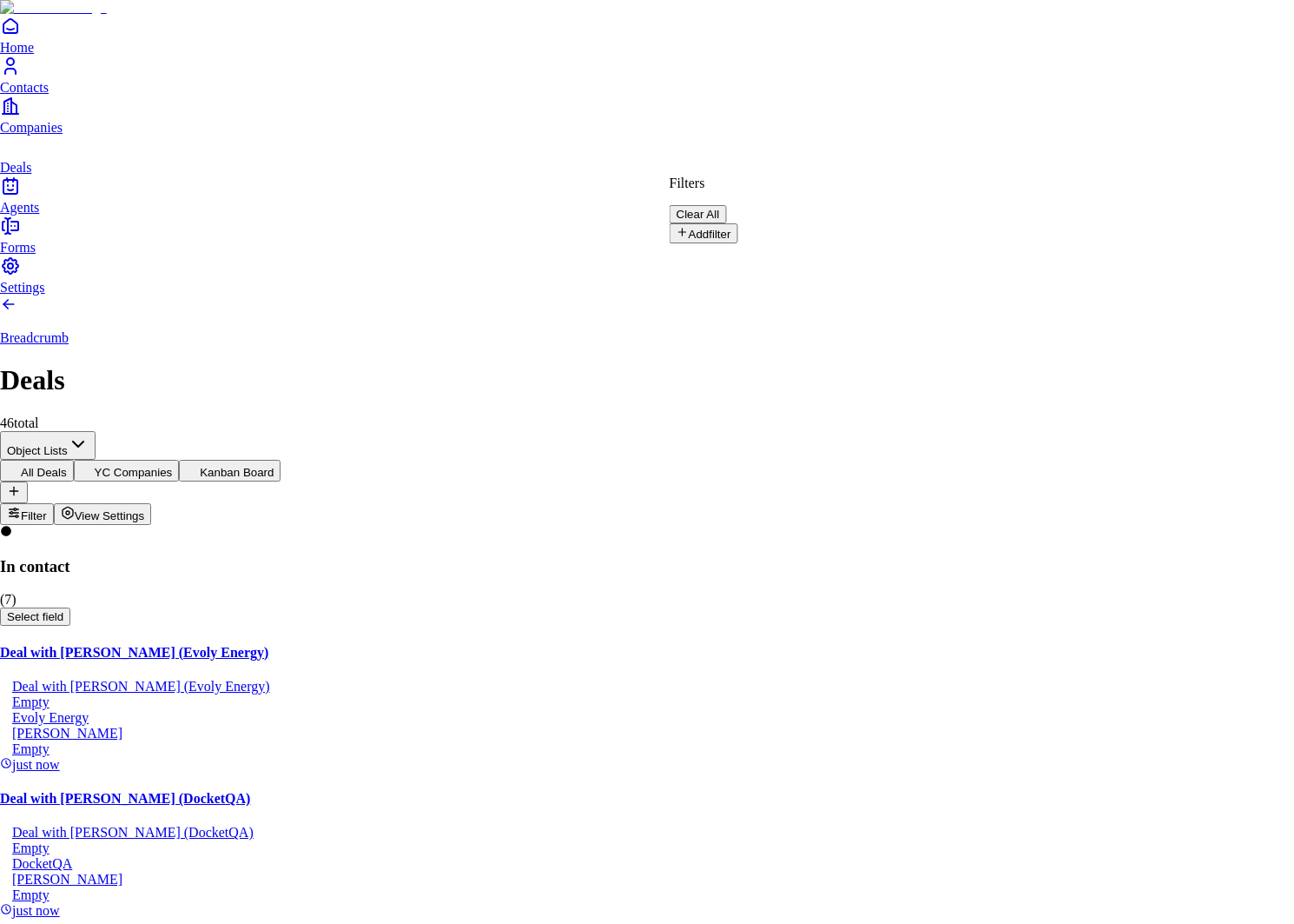
click at [738, 223] on button "Add filter" at bounding box center [704, 234] width 68 height 20
click at [793, 253] on input "text" at bounding box center [732, 261] width 124 height 18
type input "****"
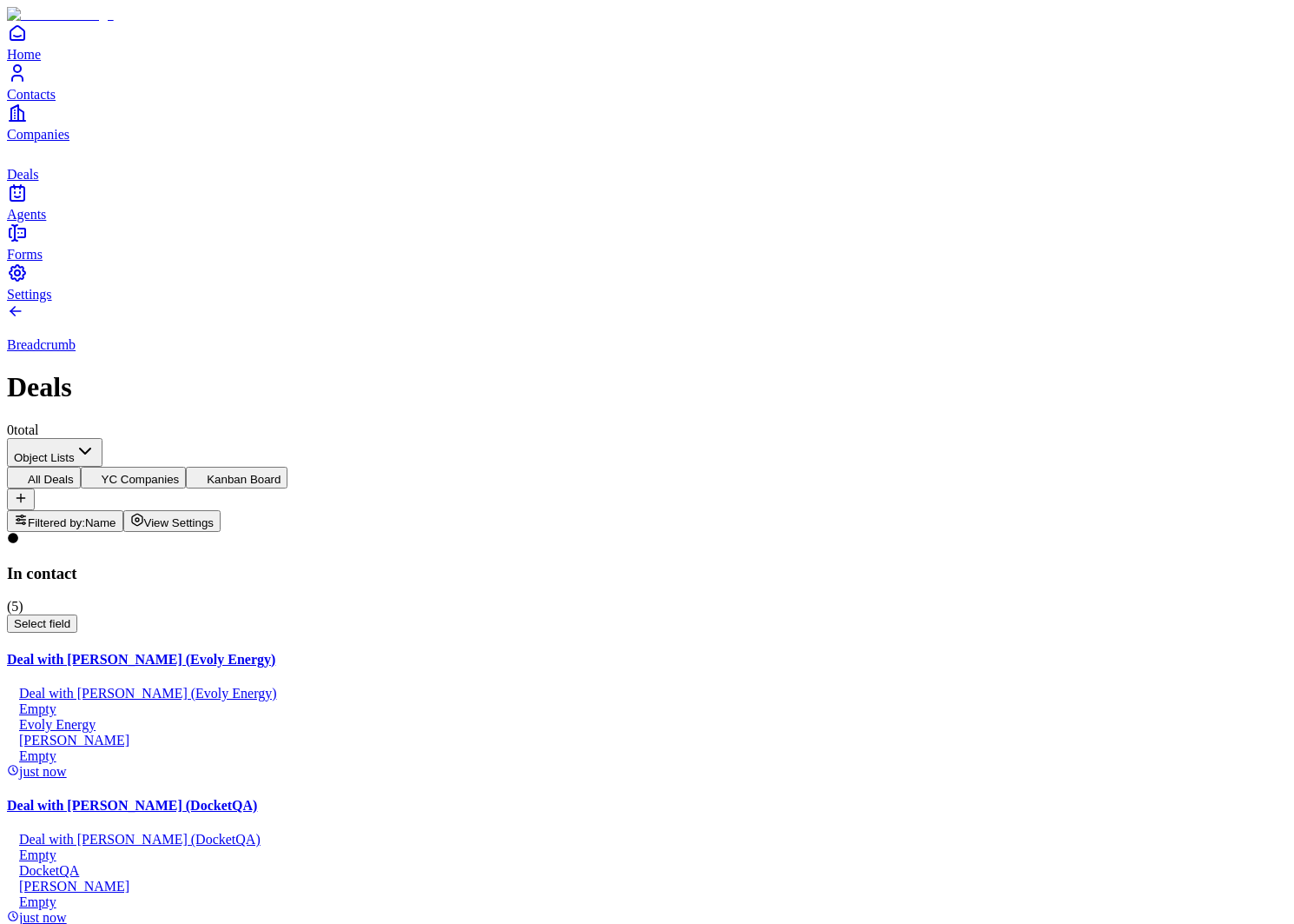
click at [85, 516] on span "Filtered by:" at bounding box center [56, 522] width 57 height 13
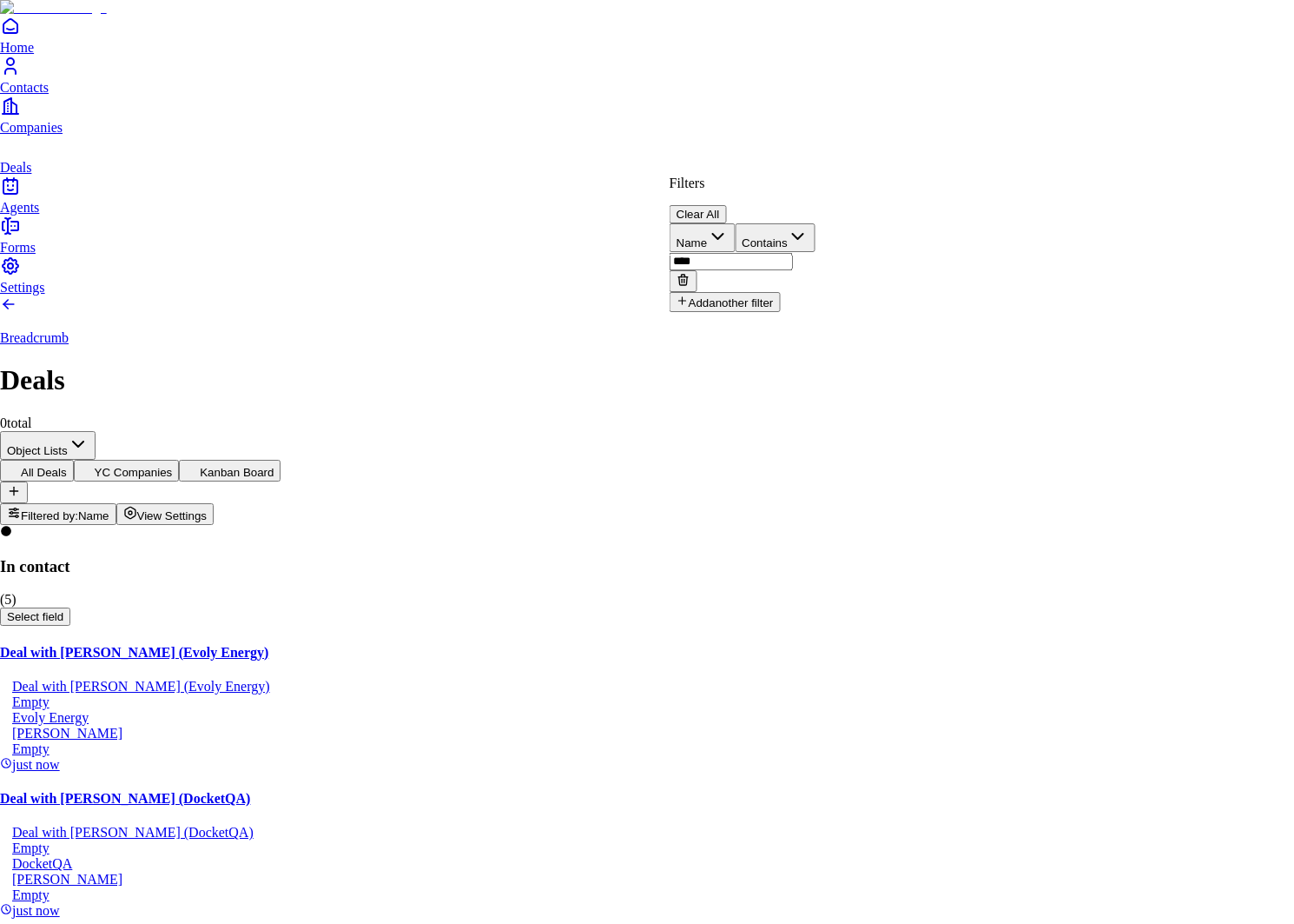
click at [793, 253] on input "****" at bounding box center [732, 261] width 124 height 18
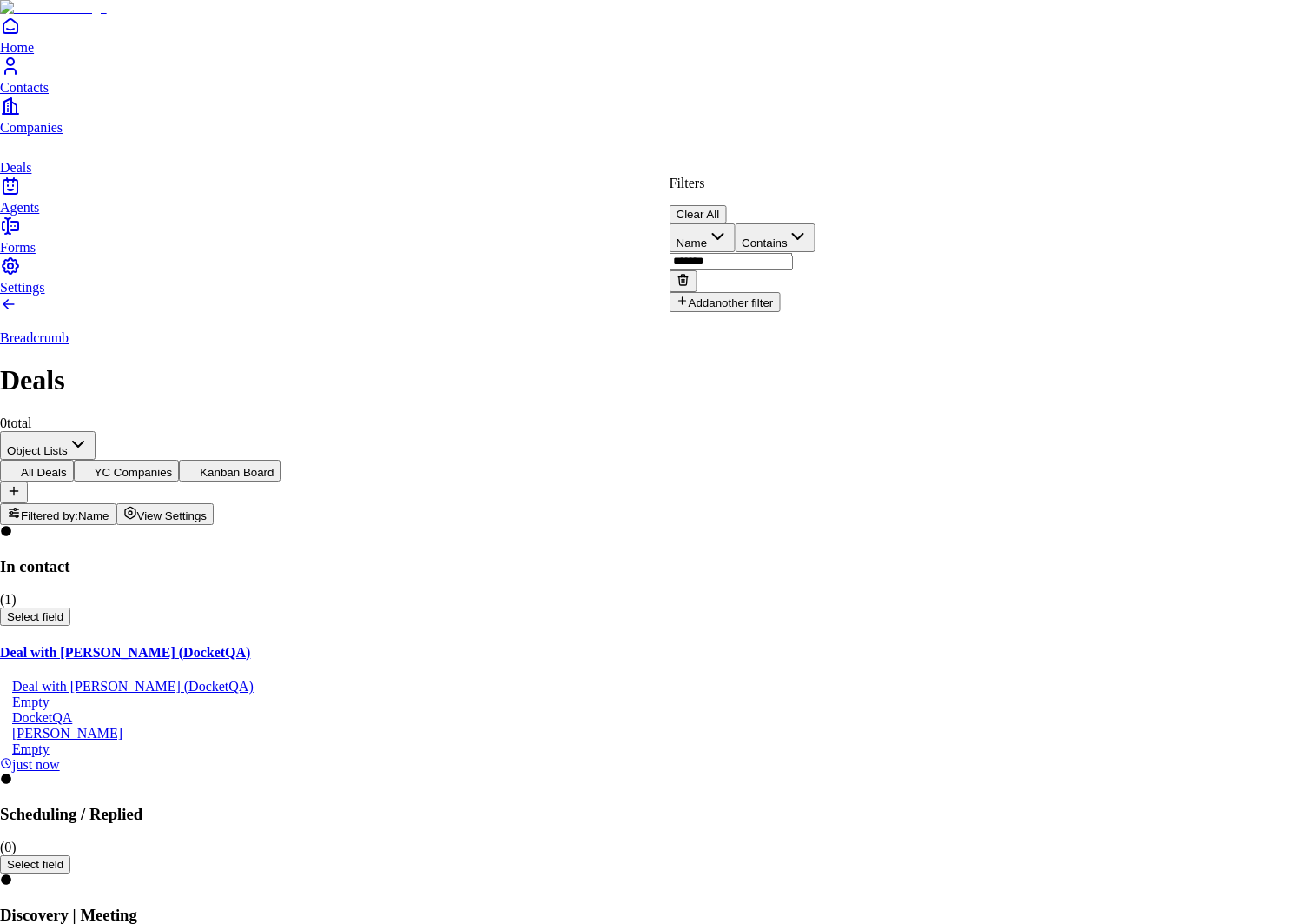
type input "*******"
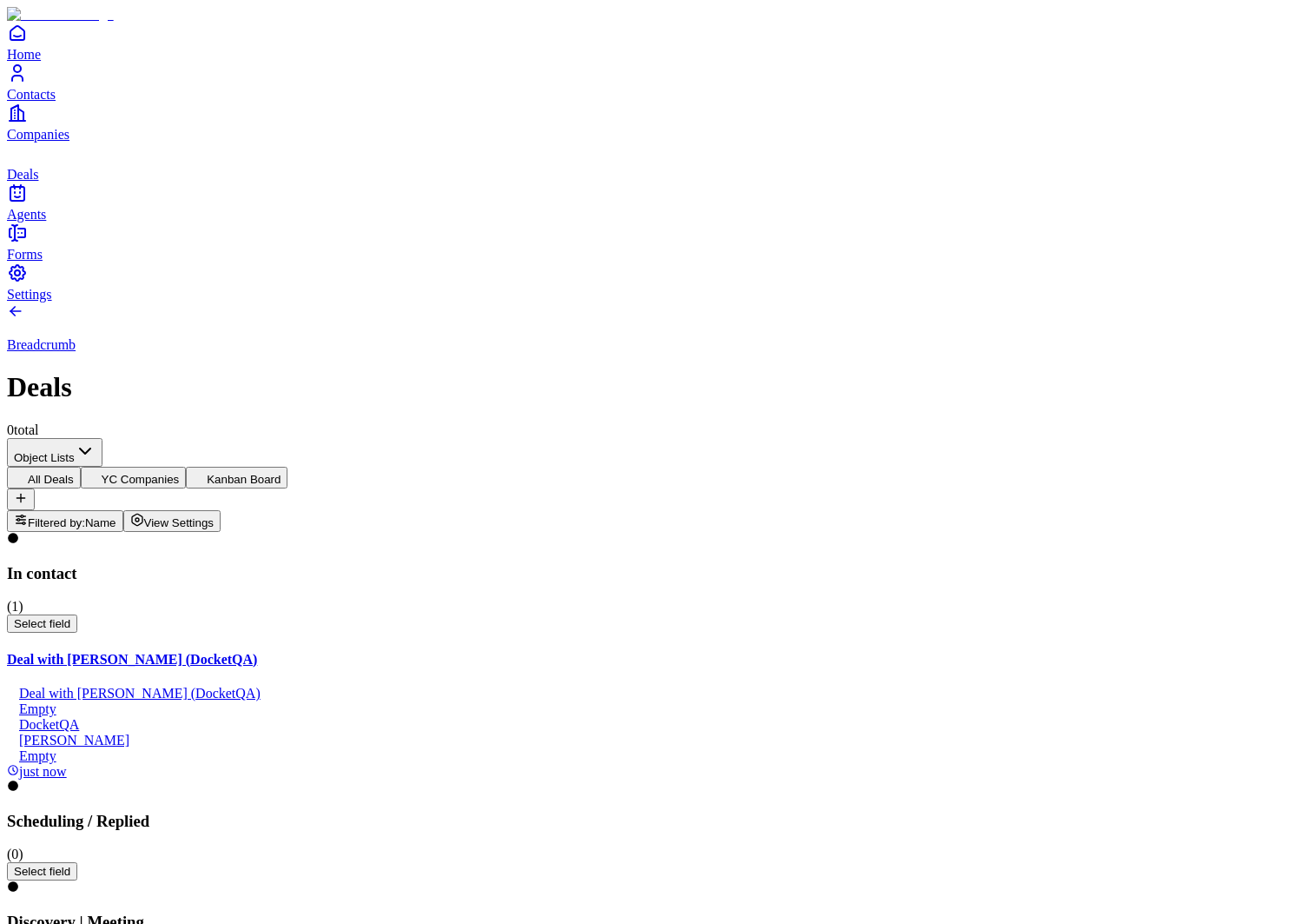
click at [85, 516] on span "Filtered by:" at bounding box center [56, 522] width 57 height 13
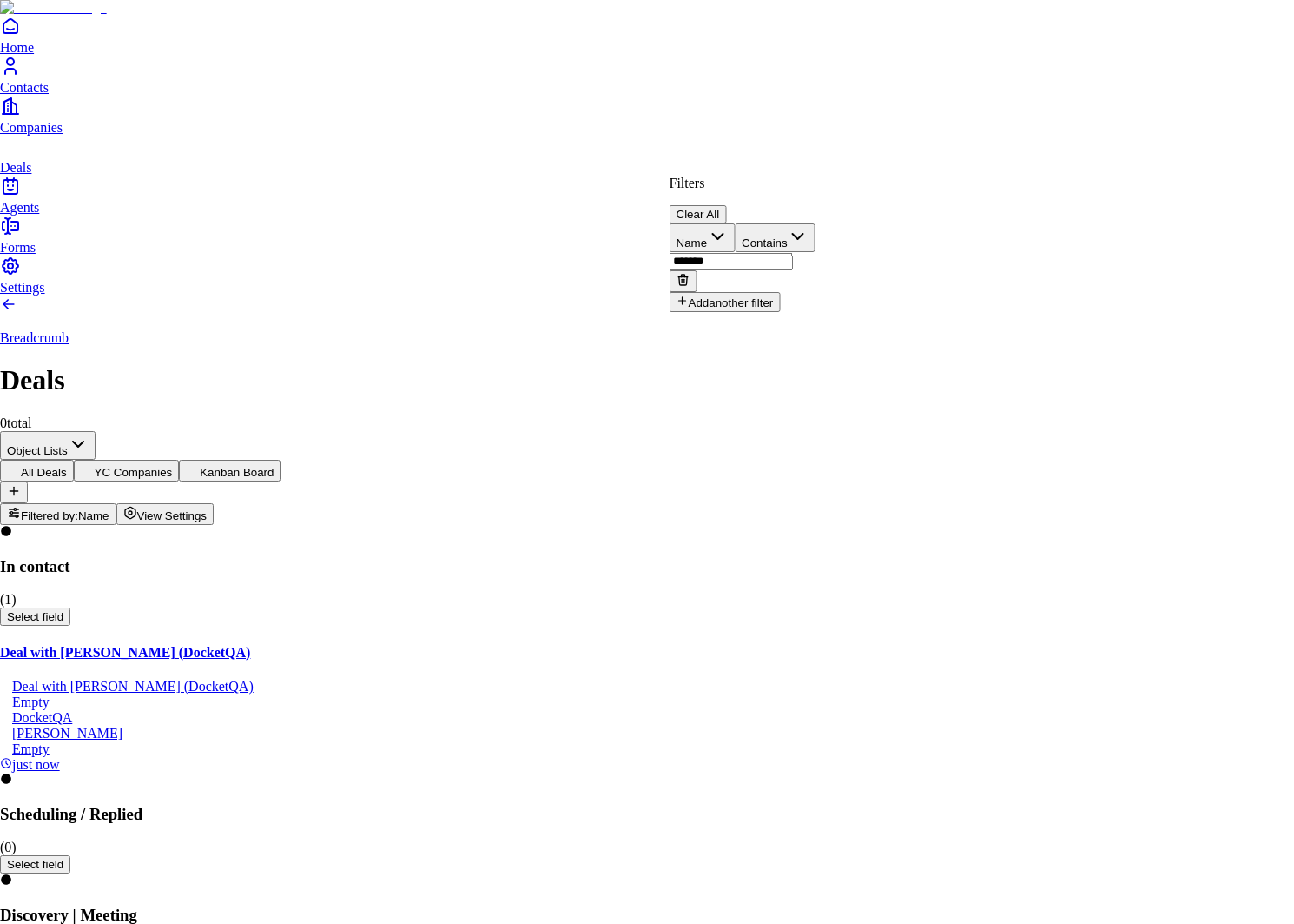
click at [690, 273] on icon at bounding box center [683, 280] width 14 height 14
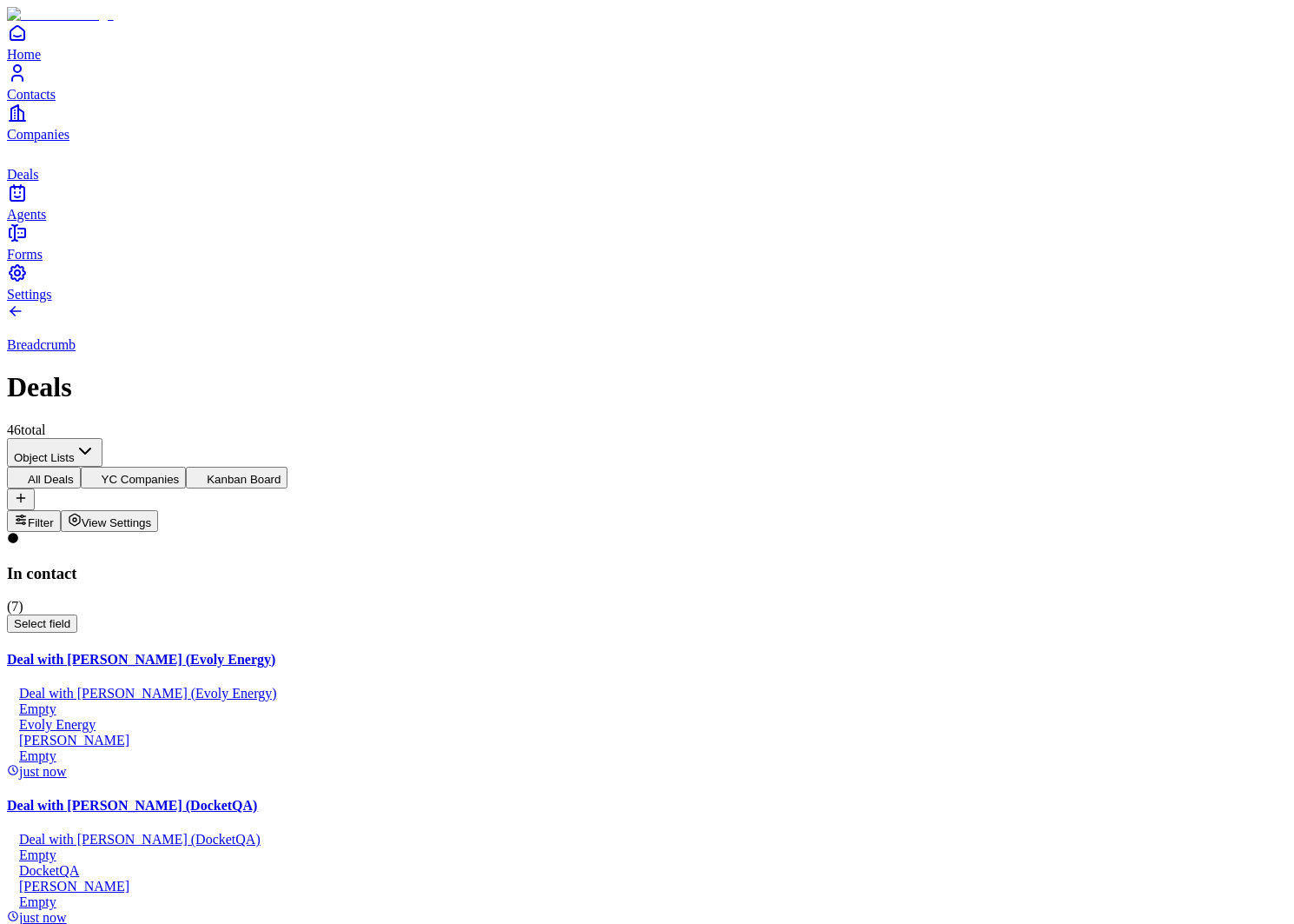
click at [265, 832] on div "Deal with [PERSON_NAME] (DocketQA)" at bounding box center [647, 839] width 1280 height 16
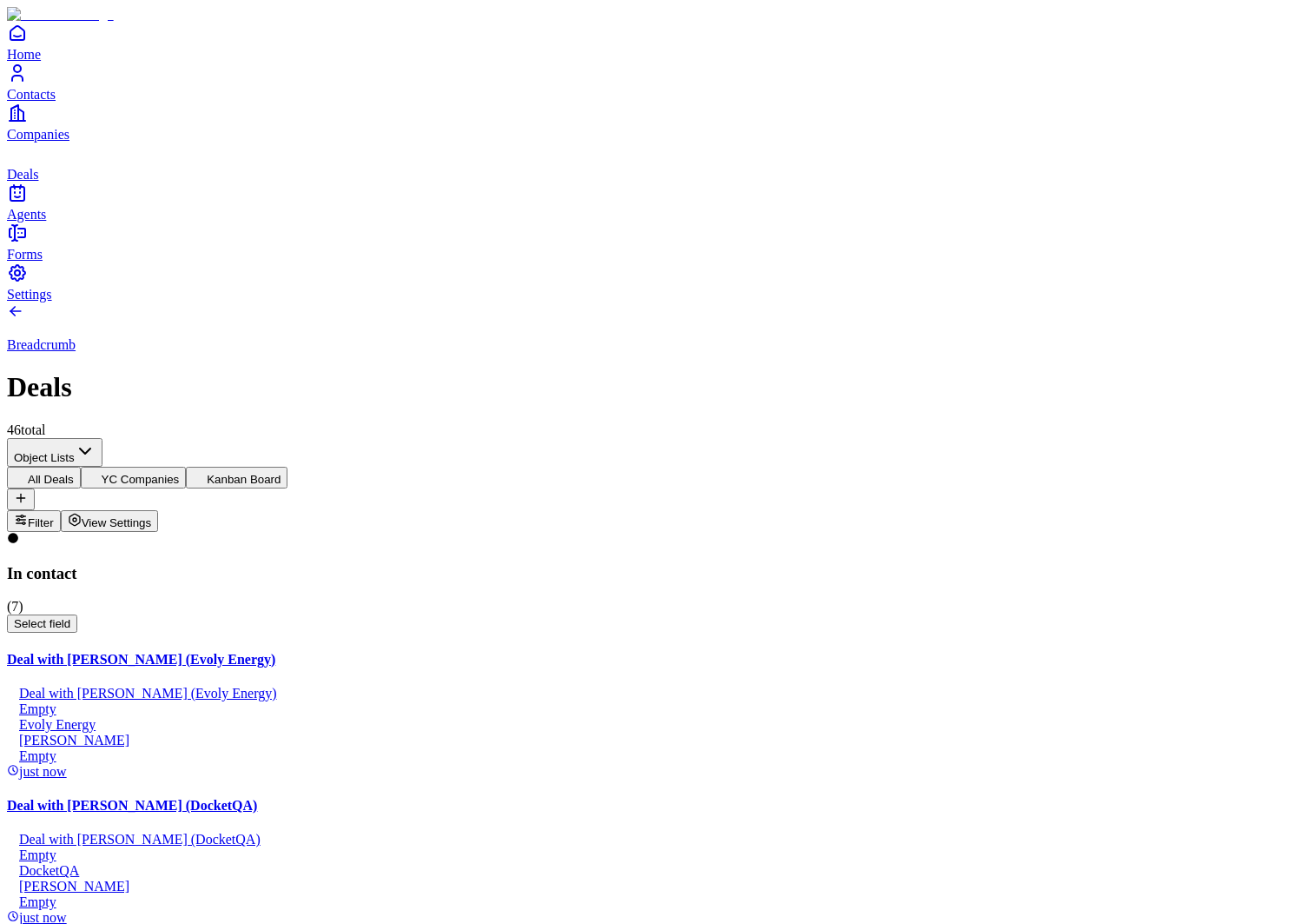
click at [38, 102] on link "Contacts" at bounding box center [647, 82] width 1280 height 39
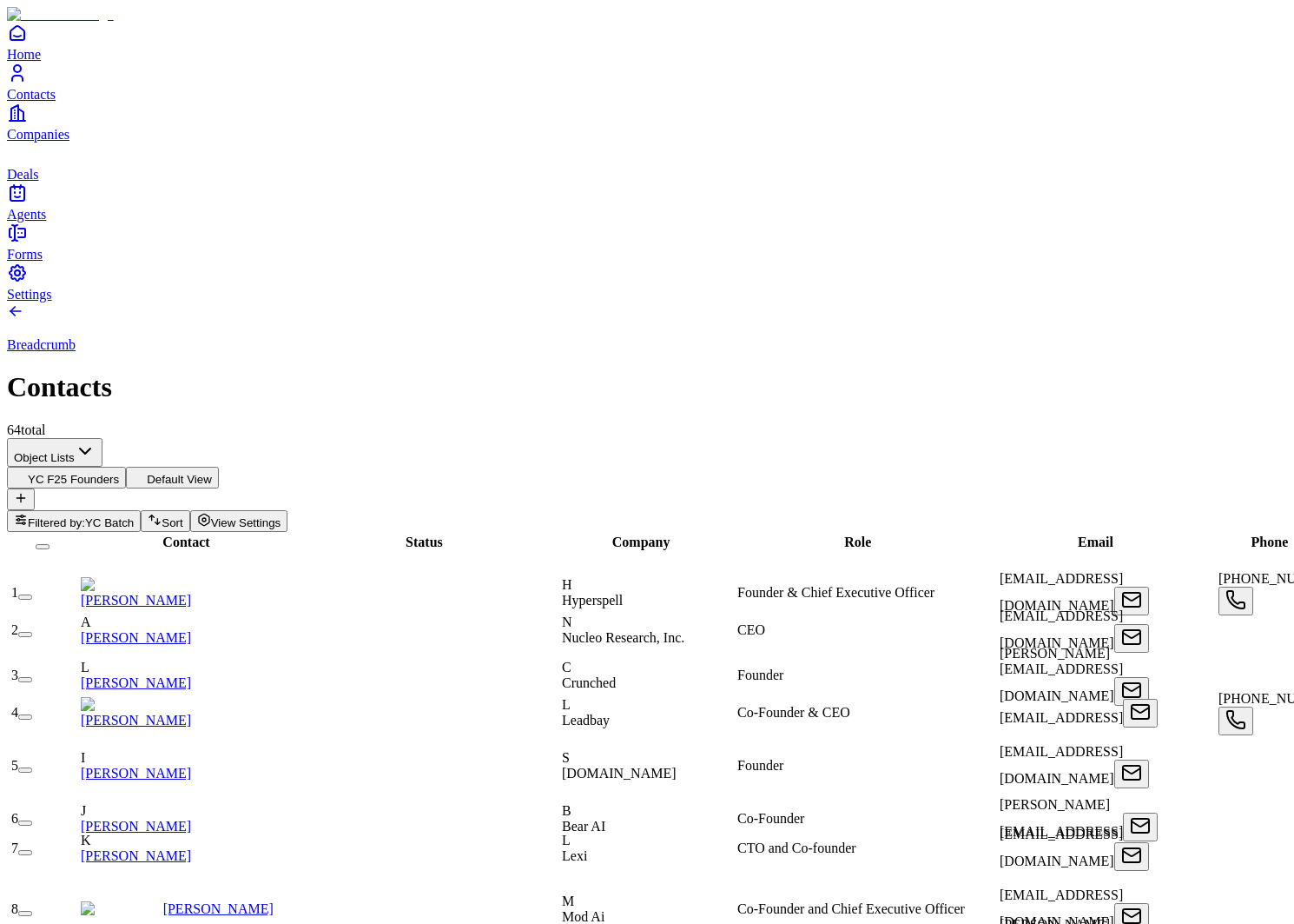
click at [191, 593] on link "[PERSON_NAME]" at bounding box center [137, 600] width 111 height 15
click at [181, 901] on link "[PERSON_NAME]" at bounding box center [219, 908] width 111 height 15
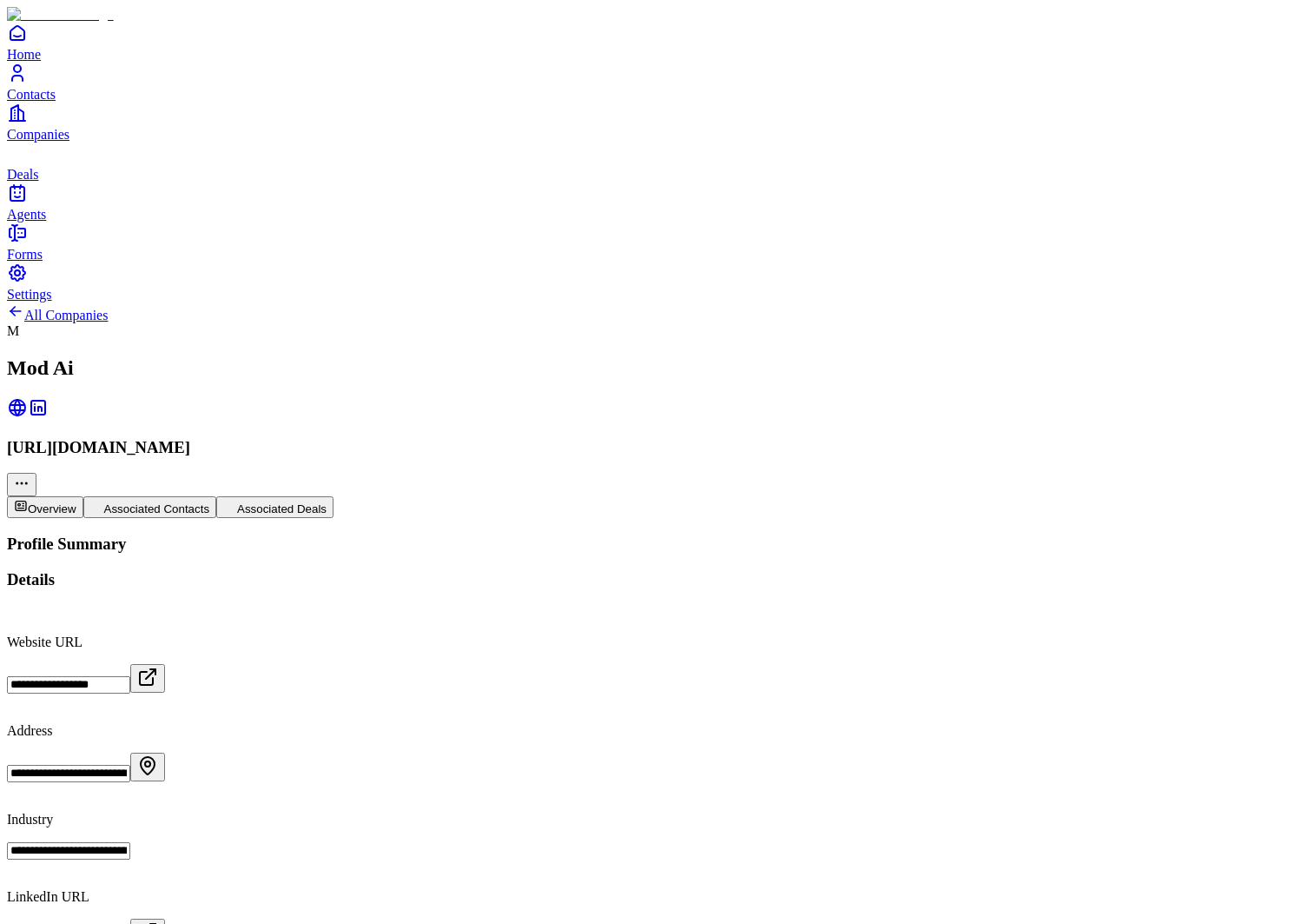
click at [333, 496] on button "Associated Deals" at bounding box center [274, 507] width 117 height 22
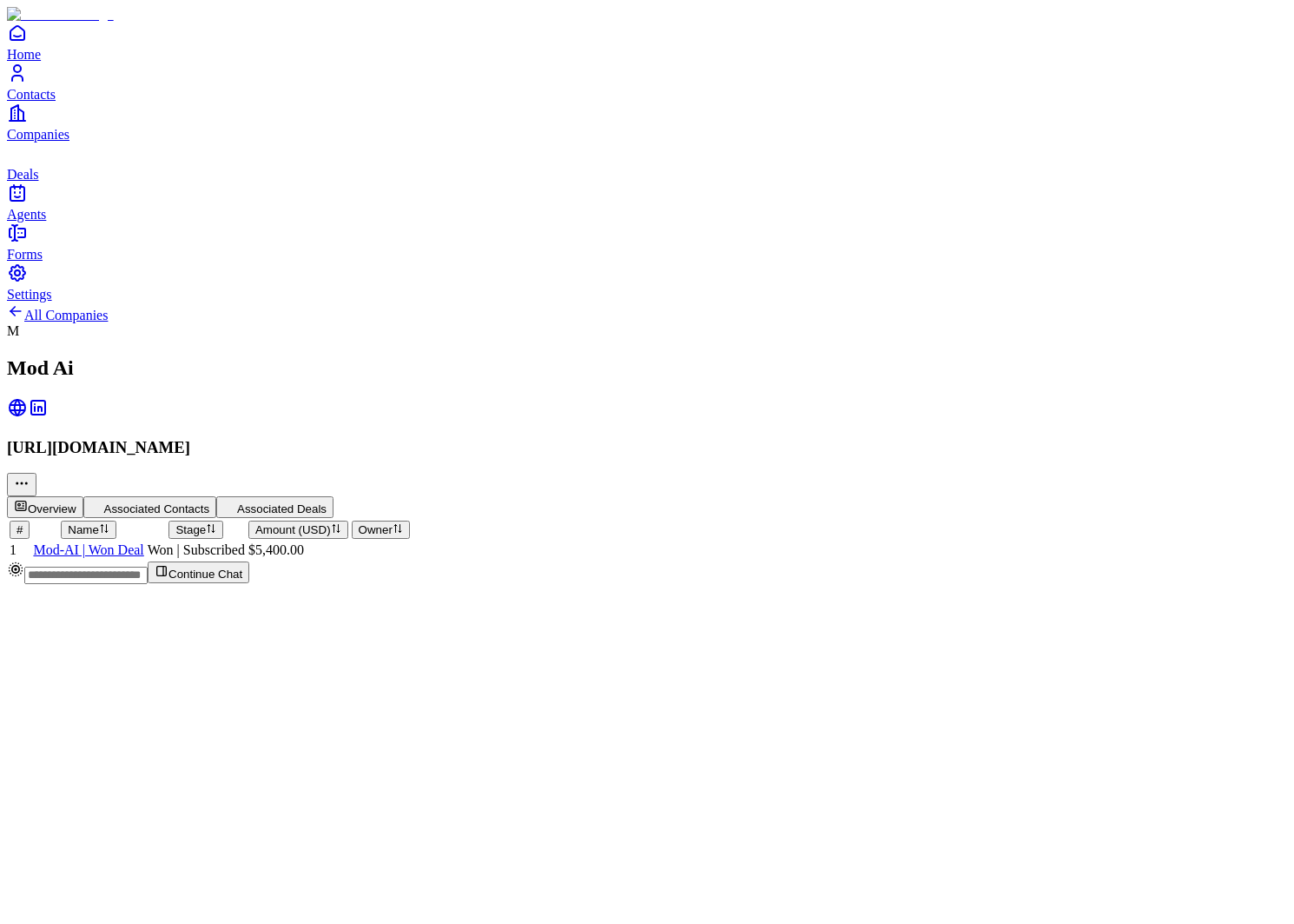
click at [83, 496] on button "Overview" at bounding box center [45, 507] width 77 height 22
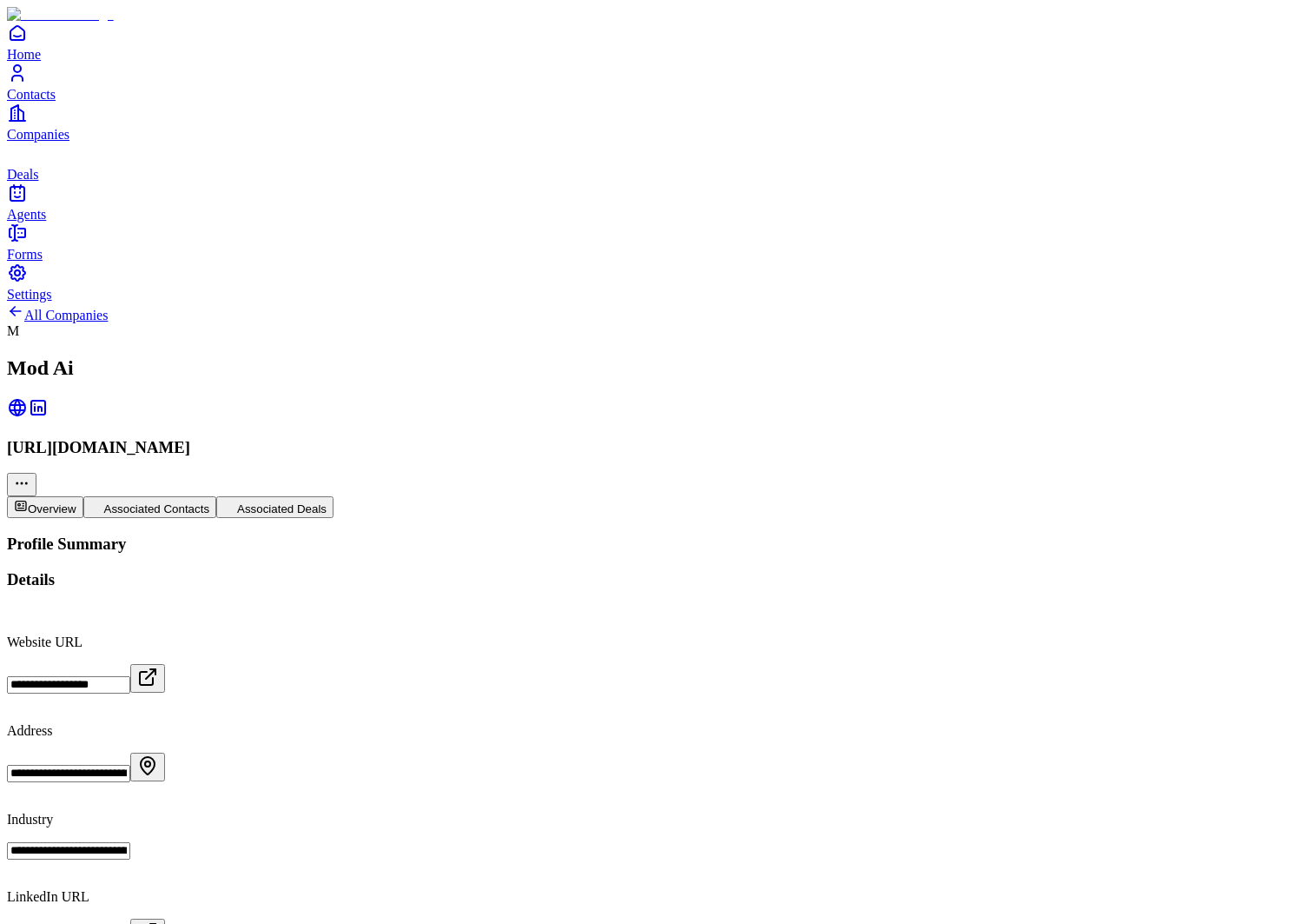
click at [333, 496] on button "Associated Deals" at bounding box center [274, 507] width 117 height 22
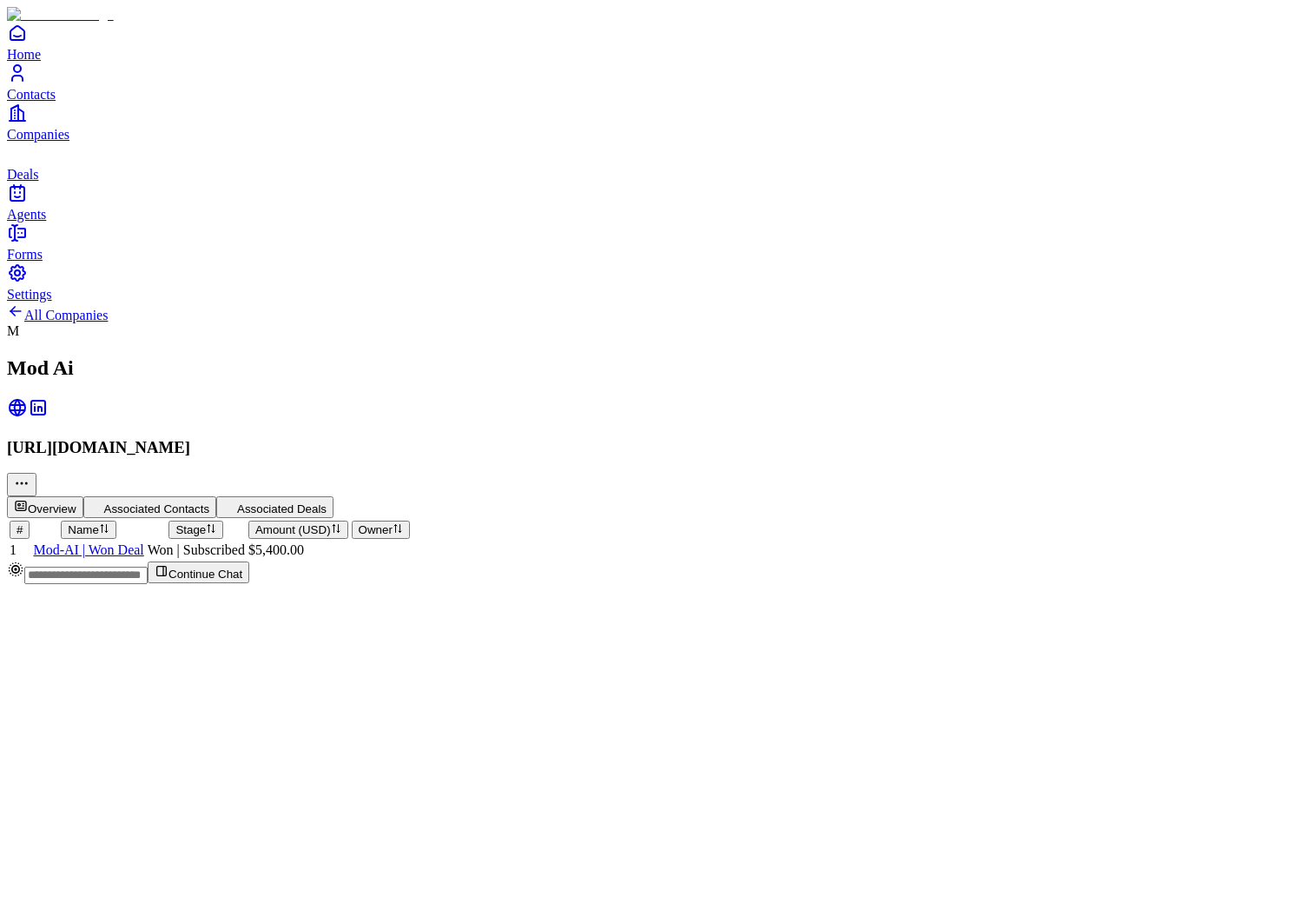
click at [143, 542] on span "Mod-AI | Won Deal" at bounding box center [89, 549] width 111 height 15
